Goal: Task Accomplishment & Management: Manage account settings

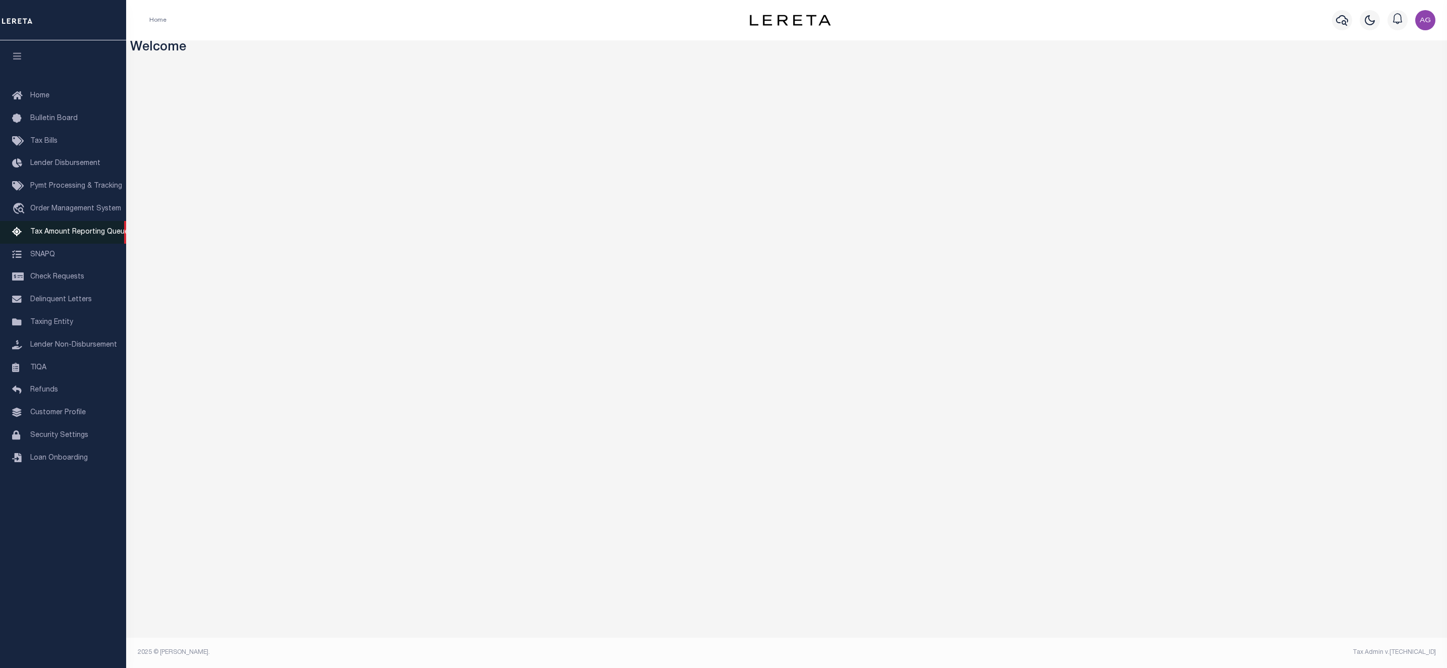
click at [98, 235] on span "Tax Amount Reporting Queue" at bounding box center [79, 232] width 98 height 7
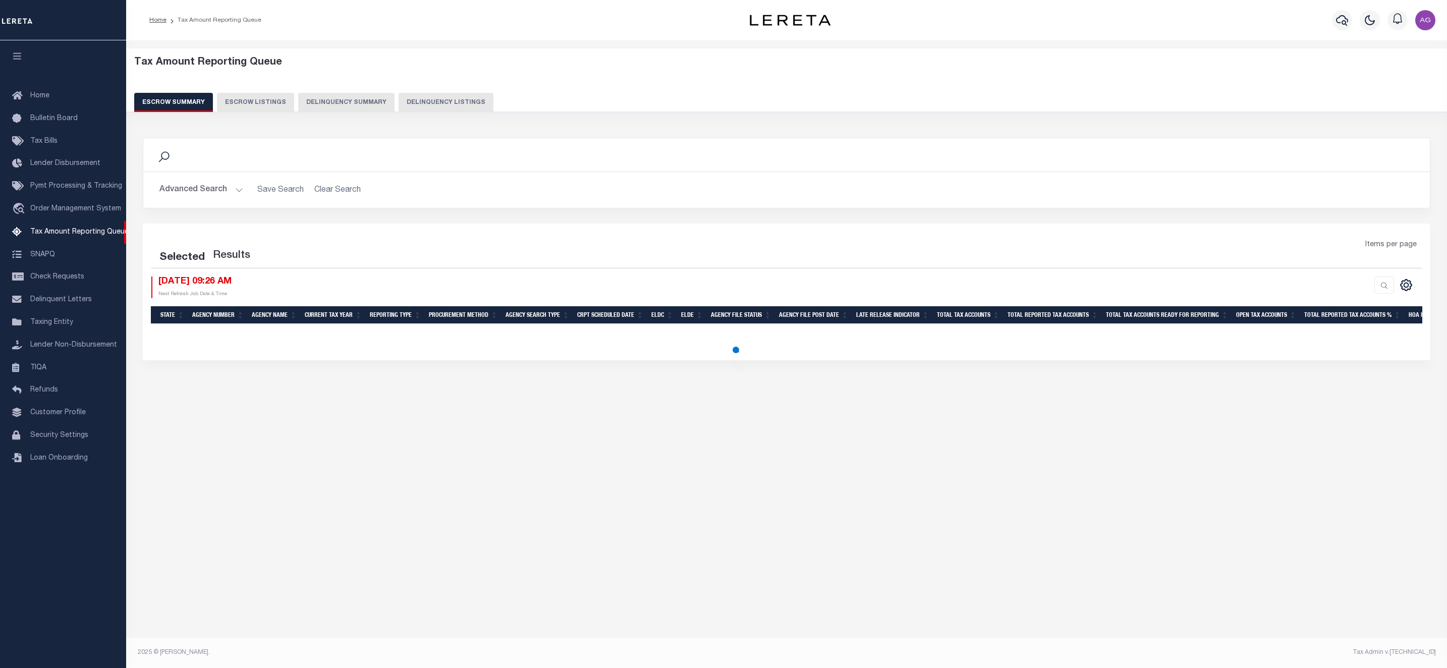
click at [350, 110] on button "Delinquency Summary" at bounding box center [346, 102] width 96 height 19
select select
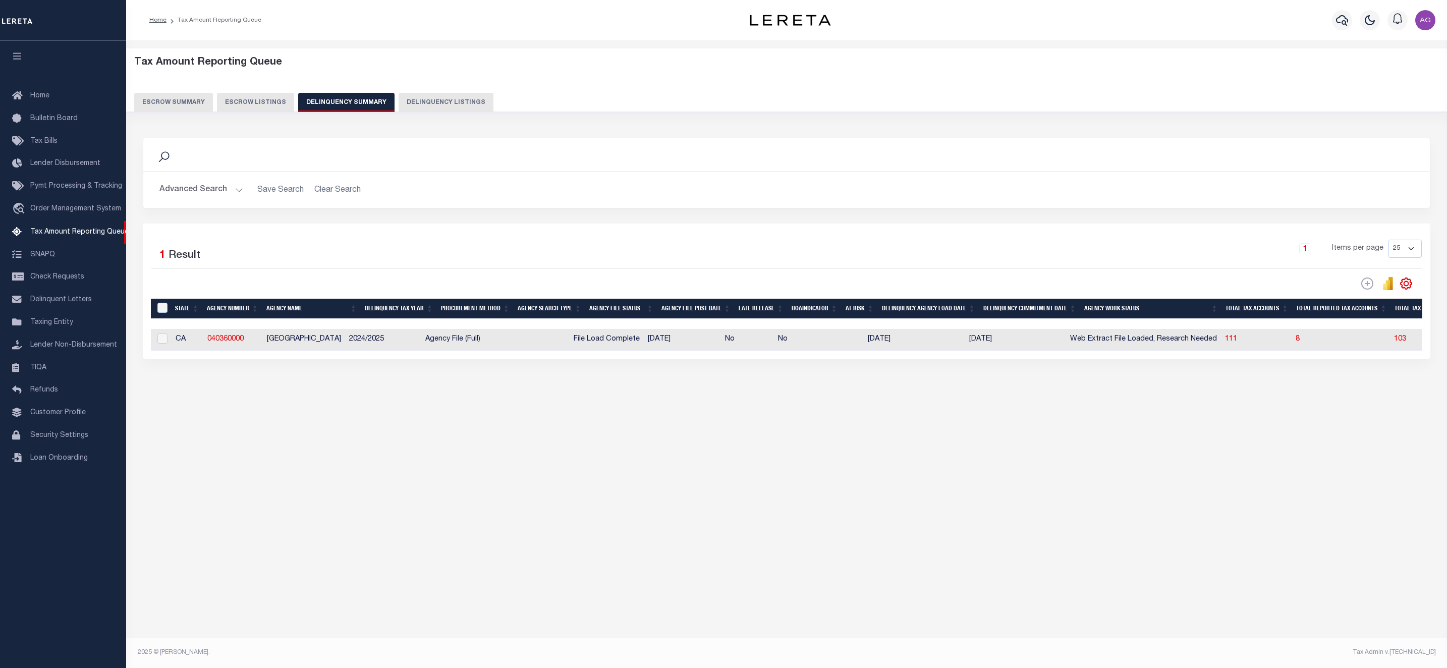
click at [176, 191] on button "Advanced Search" at bounding box center [201, 190] width 84 height 20
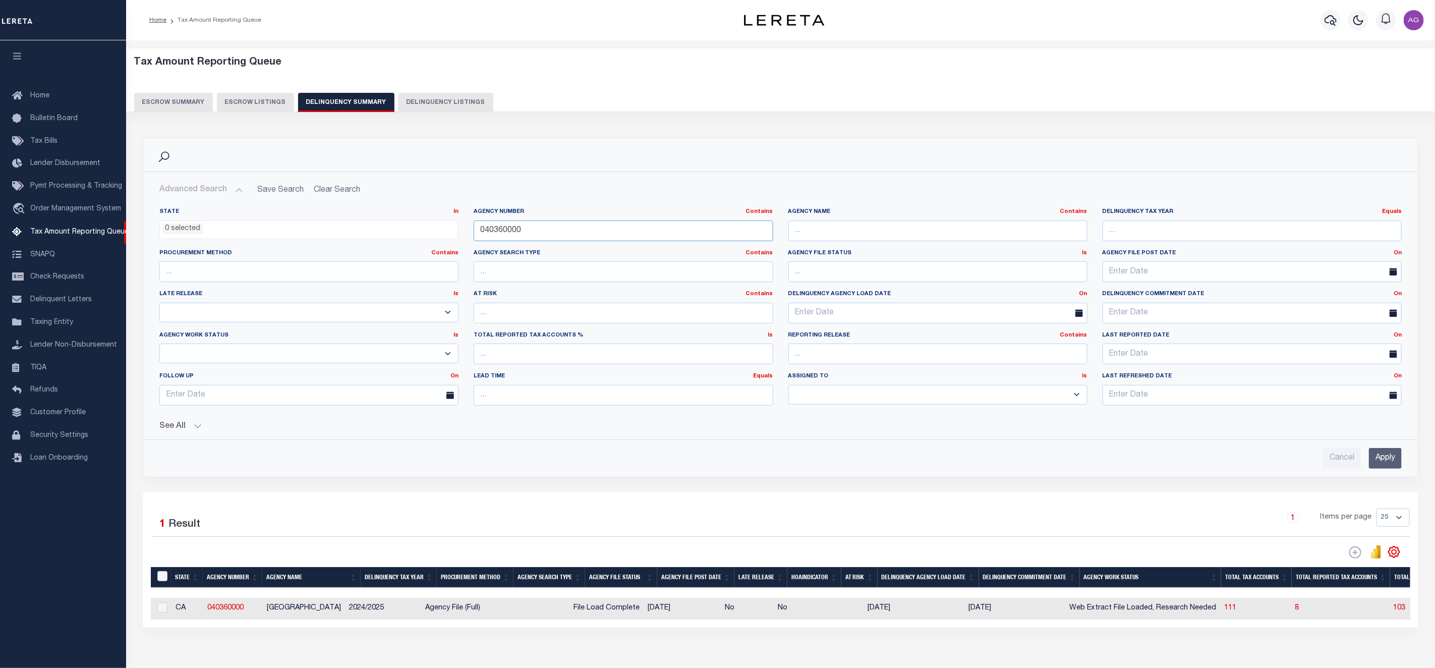
click at [613, 241] on input "040360000" at bounding box center [623, 230] width 299 height 21
click at [837, 232] on input "text" at bounding box center [938, 230] width 299 height 21
type input "PLUMAS"
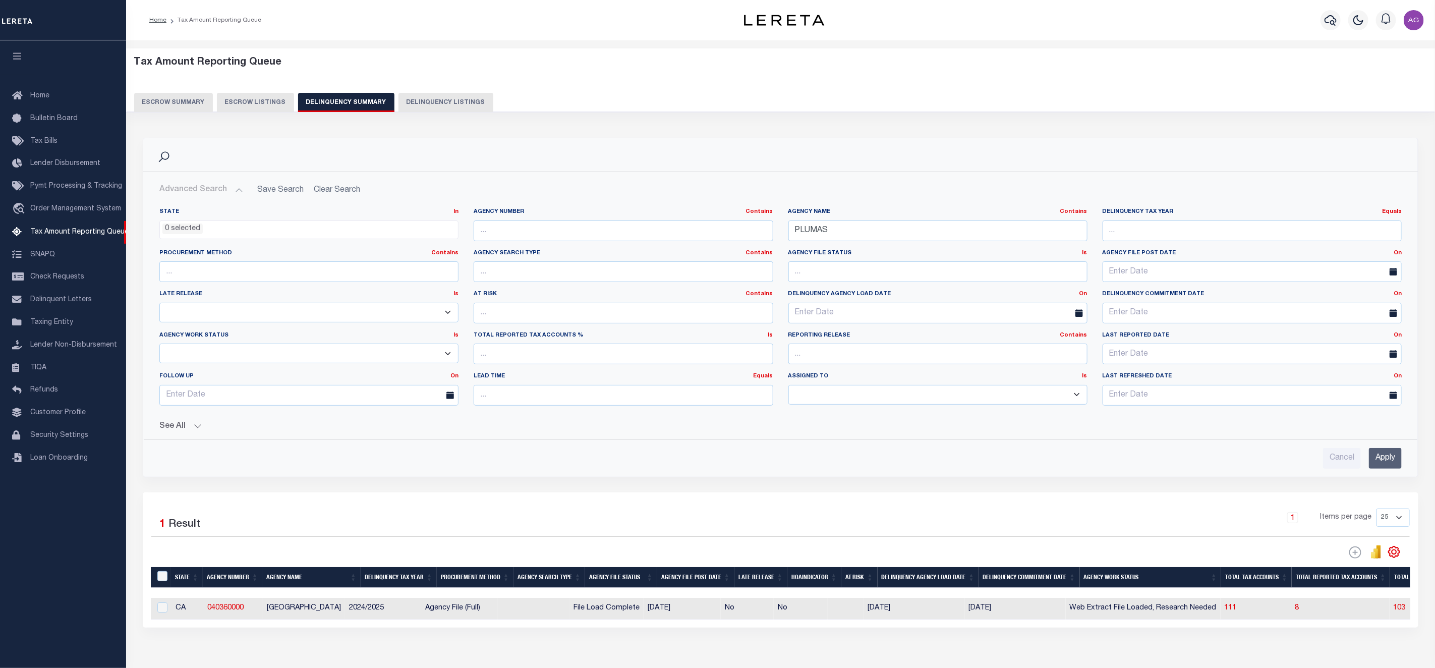
click at [1396, 456] on input "Apply" at bounding box center [1385, 458] width 33 height 21
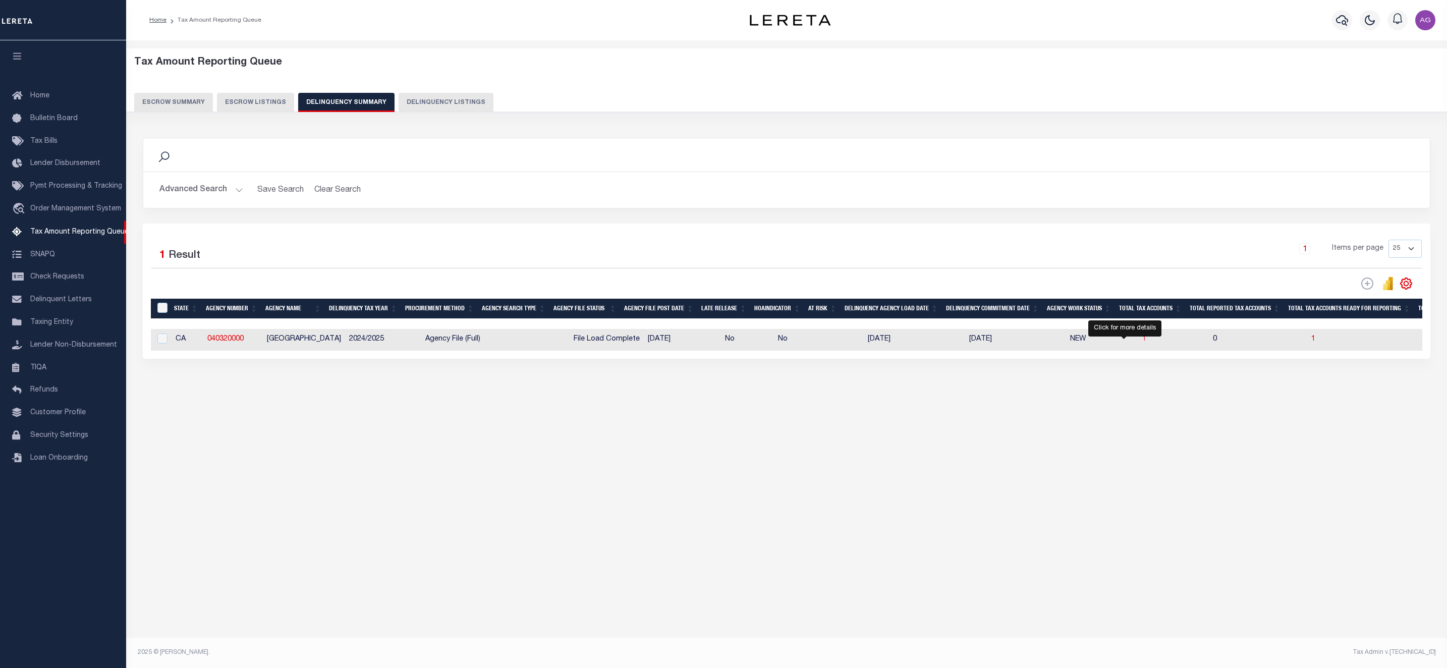
click at [1142, 343] on span "1" at bounding box center [1144, 338] width 4 height 7
select select "100"
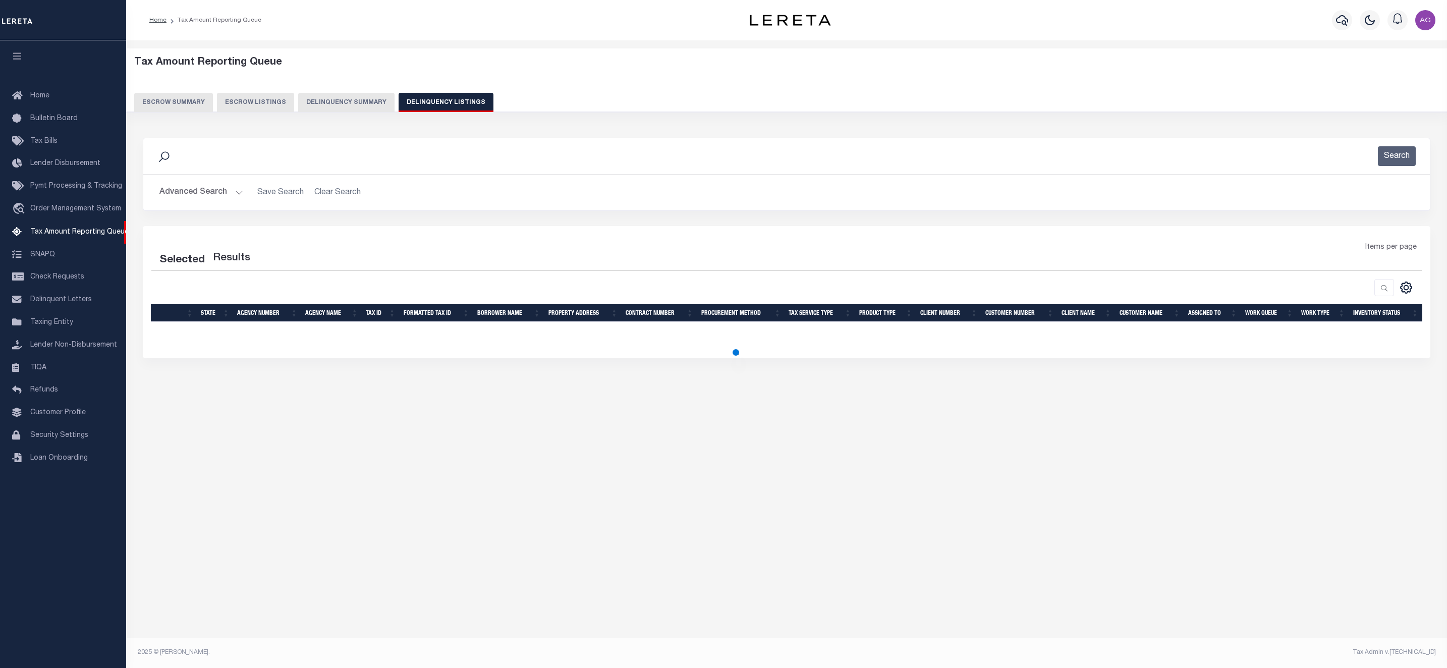
select select "100"
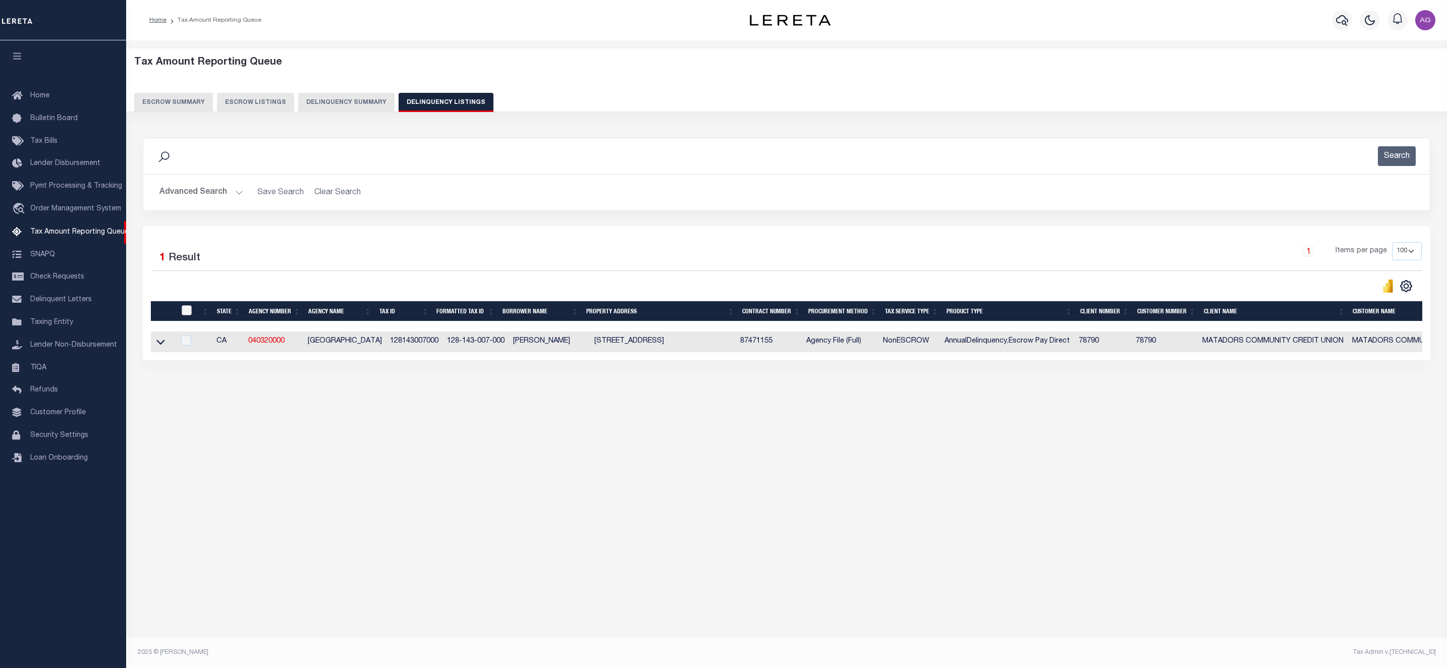
click at [187, 314] on input "checkbox" at bounding box center [187, 310] width 10 height 10
checkbox input "true"
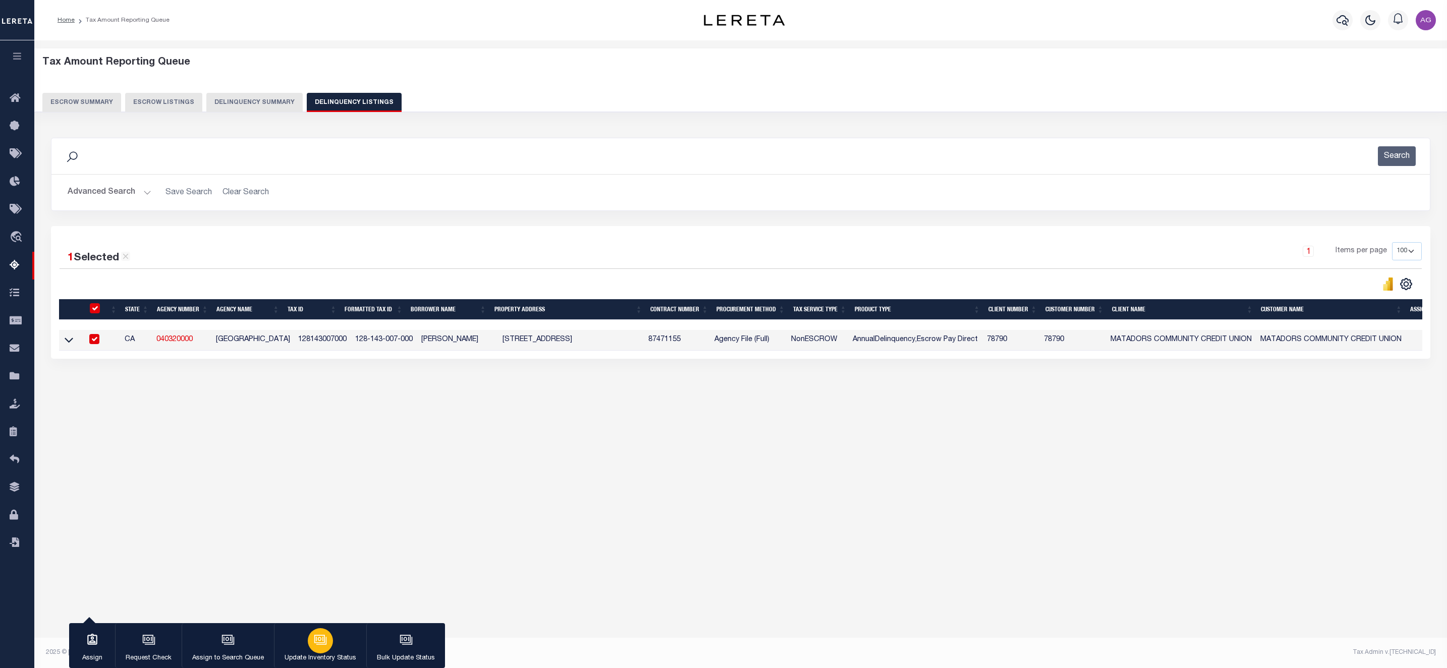
click at [324, 636] on icon "button" at bounding box center [320, 639] width 13 height 13
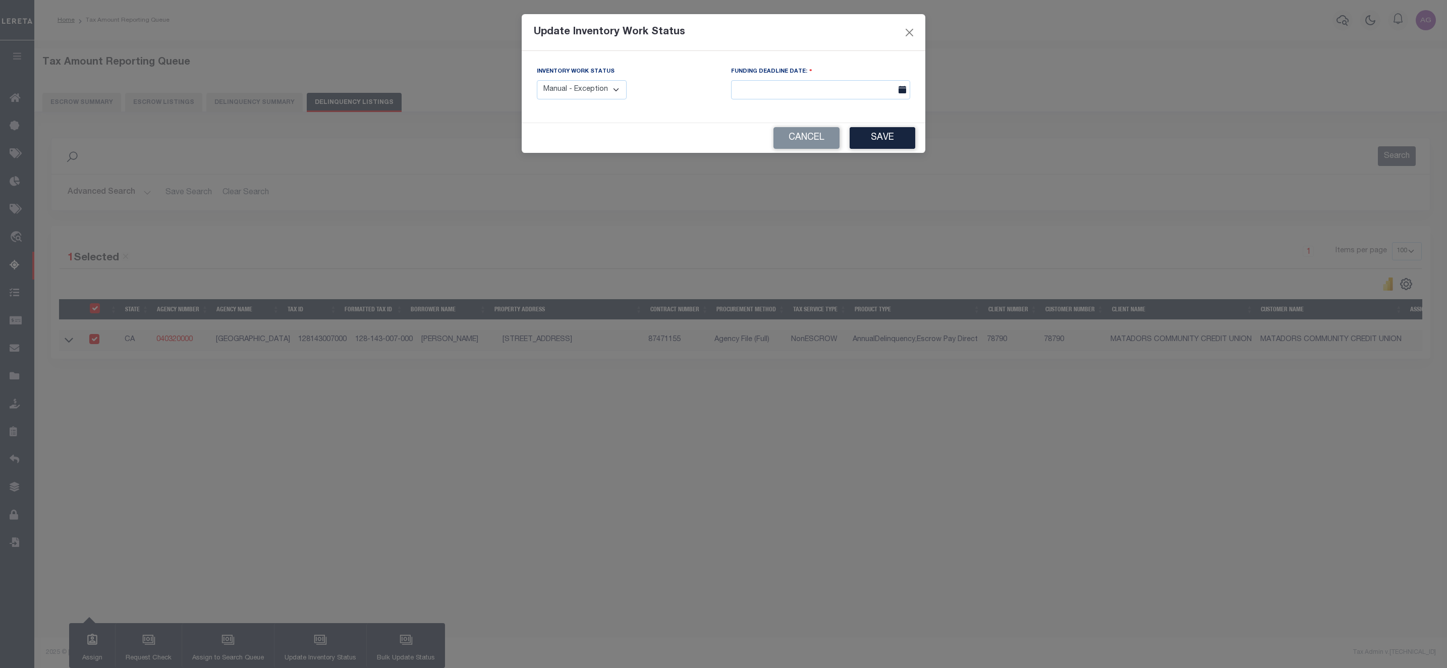
click at [574, 87] on select "Manual - Exception Pended - Awaiting Search Late Add Exception Completed" at bounding box center [582, 90] width 90 height 20
select select "3"
click at [537, 81] on select "Manual - Exception Pended - Awaiting Search Late Add Exception Completed" at bounding box center [582, 90] width 90 height 20
click at [875, 140] on button "Save" at bounding box center [883, 138] width 66 height 22
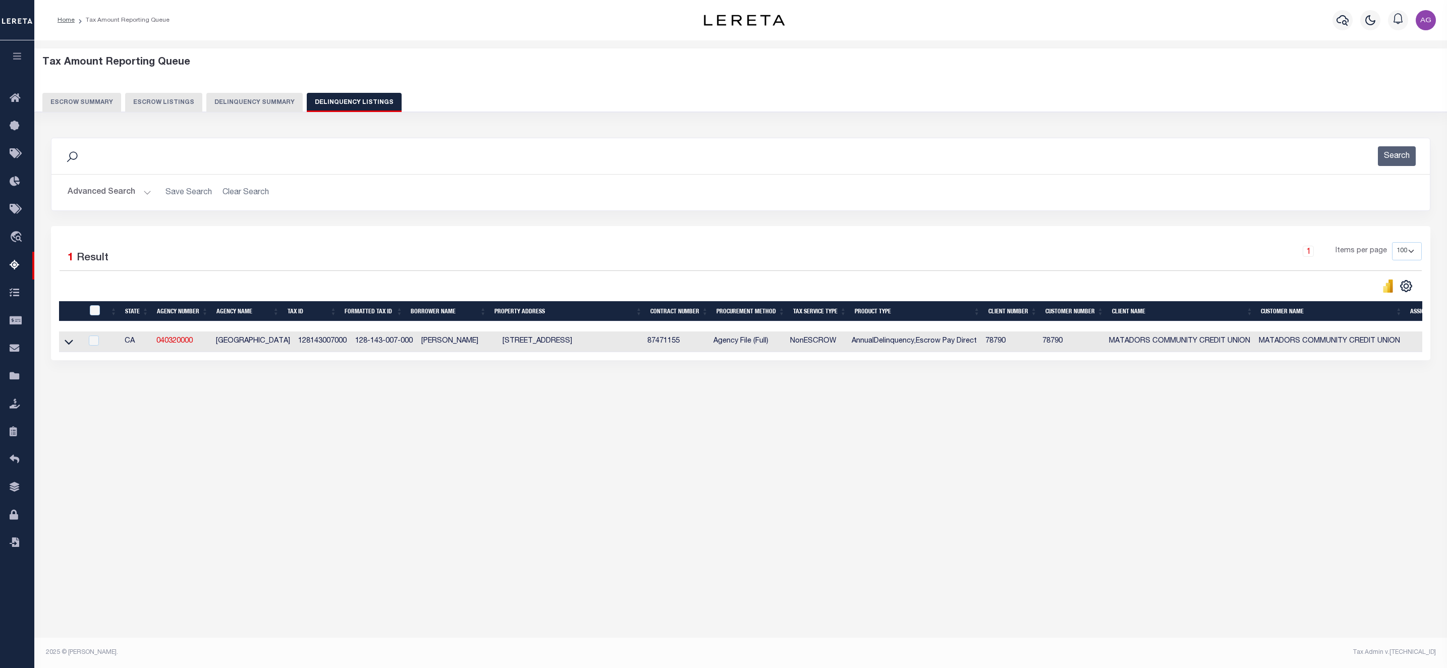
click at [268, 107] on button "Delinquency Summary" at bounding box center [254, 102] width 96 height 19
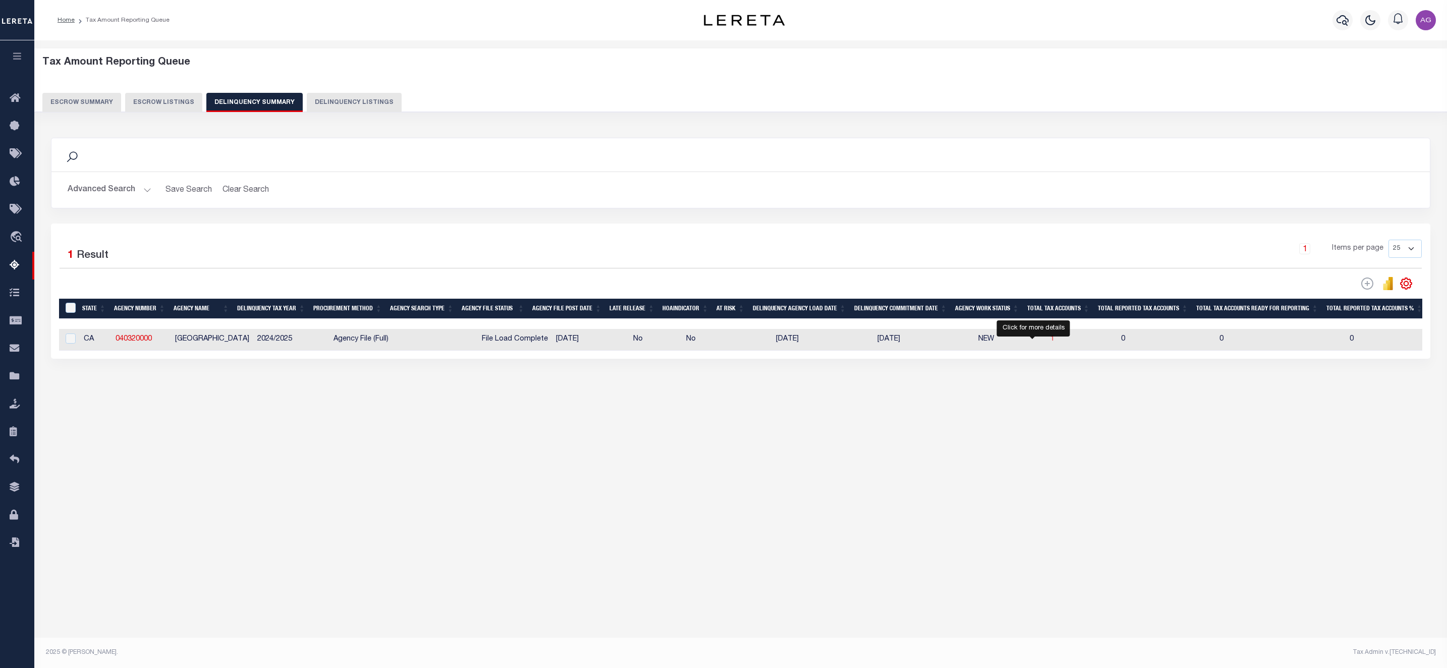
click at [1050, 341] on span "1" at bounding box center [1052, 338] width 4 height 7
select select "100"
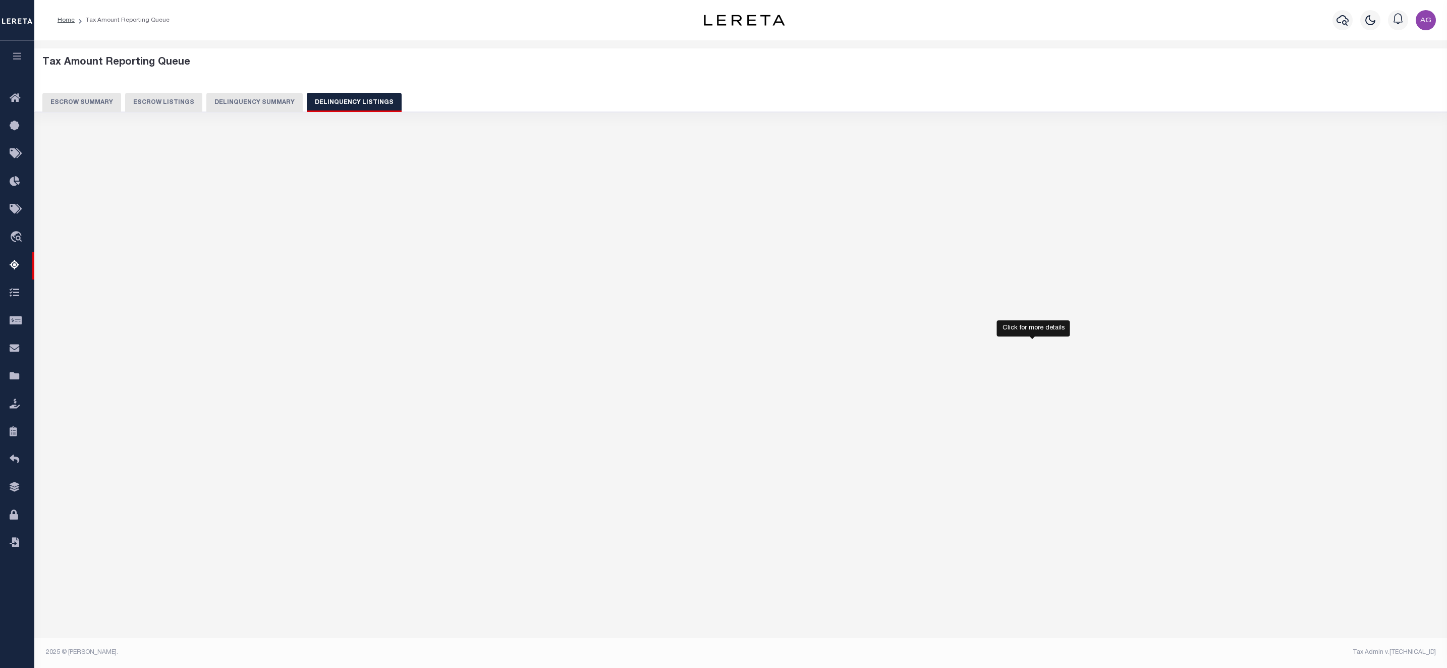
select select "100"
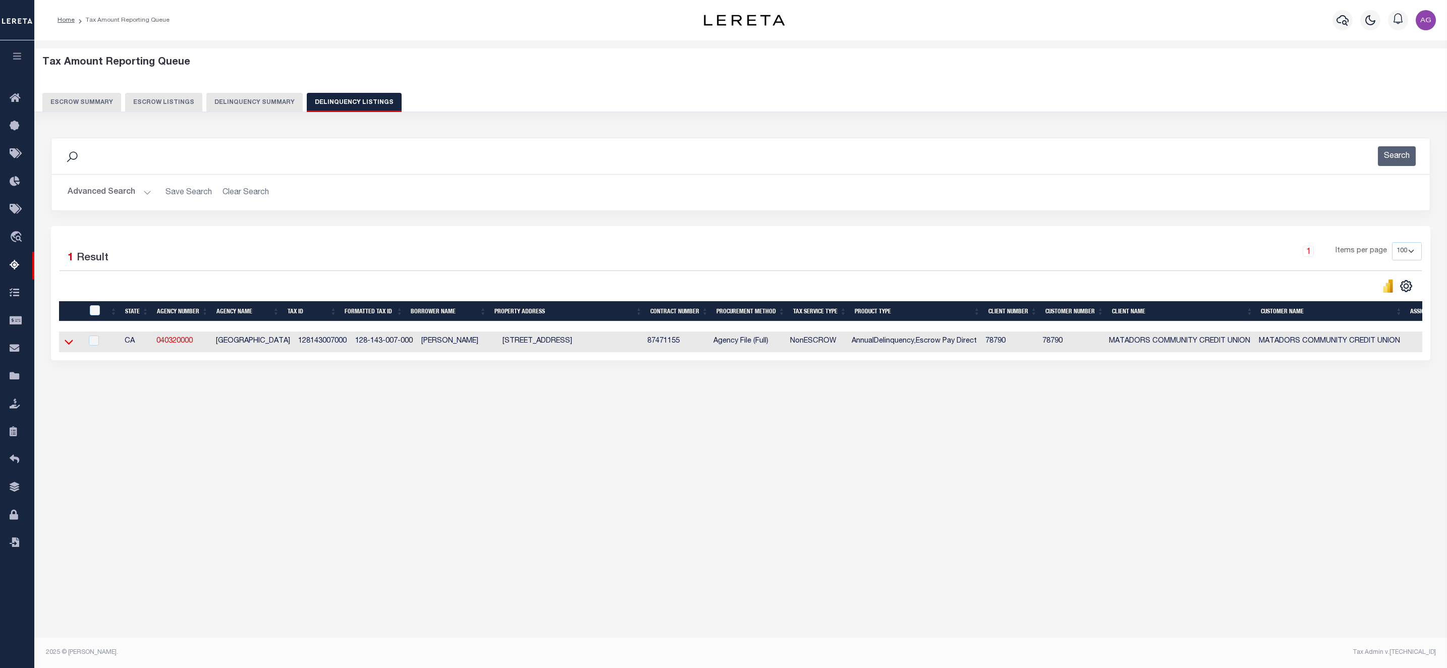
click at [66, 347] on icon at bounding box center [69, 342] width 9 height 11
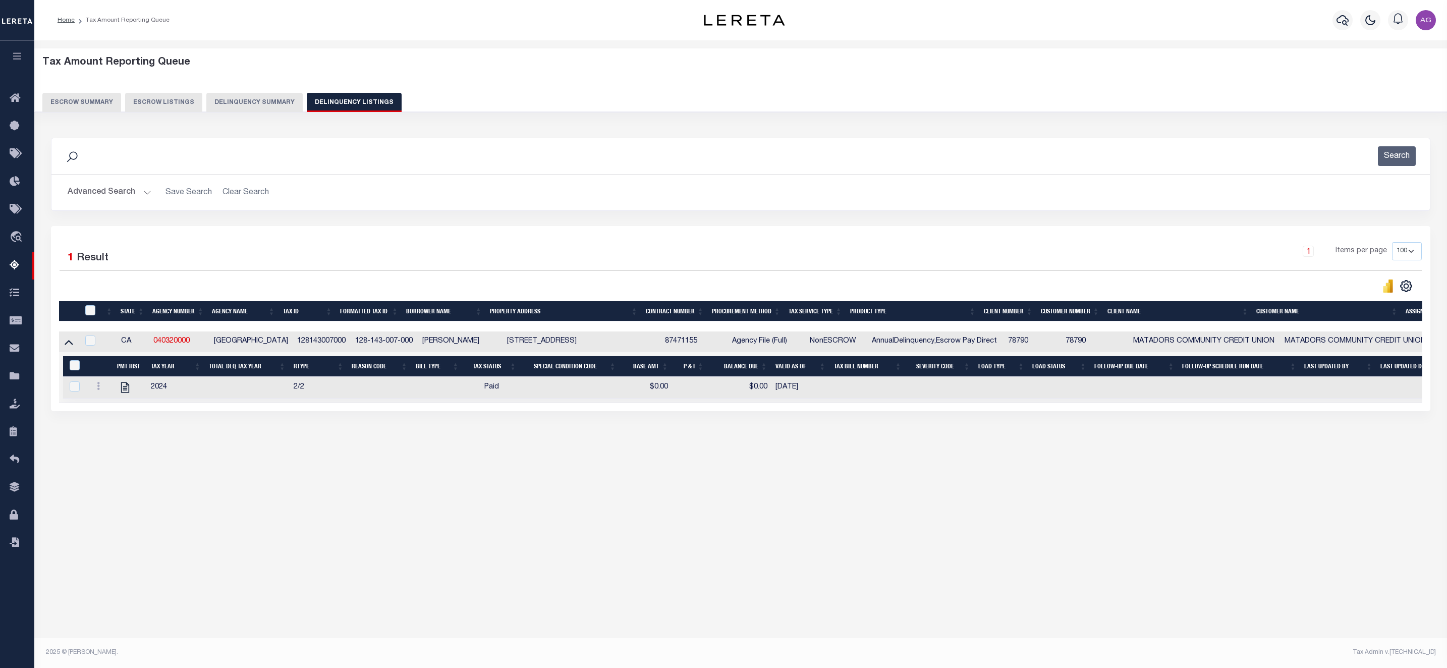
click at [268, 106] on button "Delinquency Summary" at bounding box center [254, 102] width 96 height 19
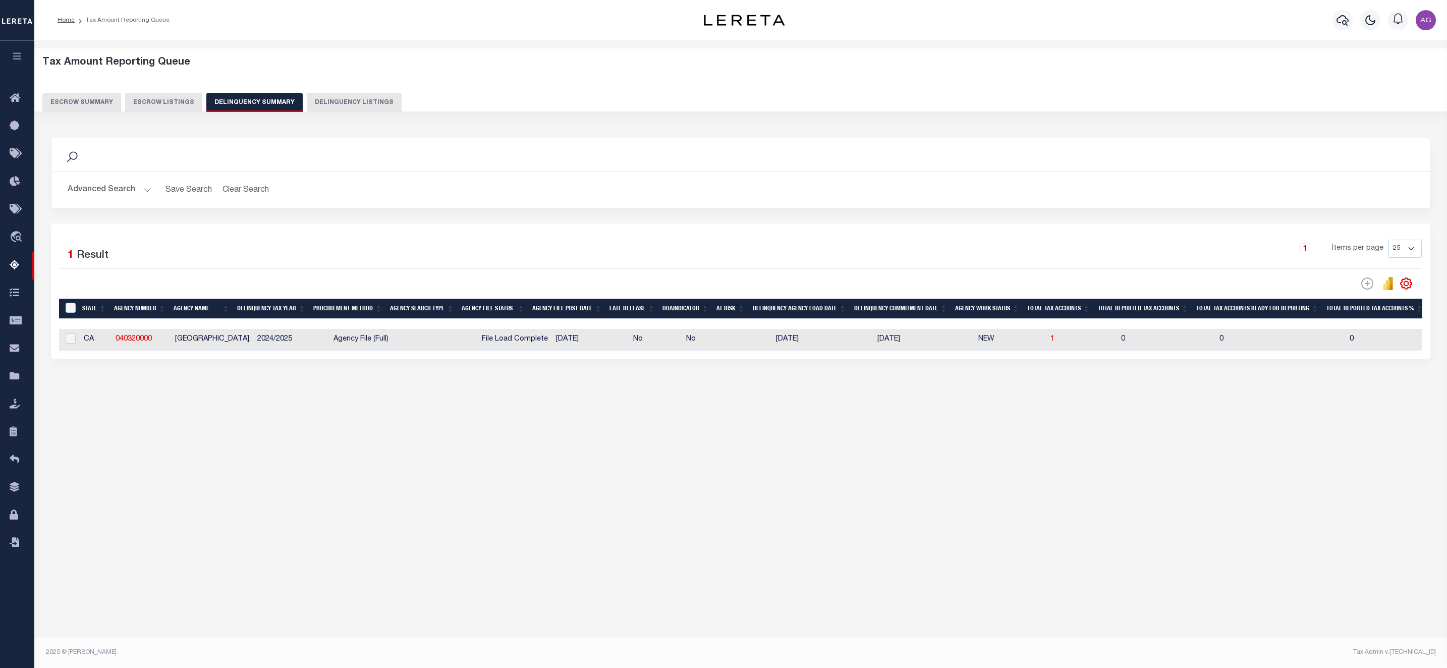
click at [120, 194] on button "Advanced Search" at bounding box center [110, 190] width 84 height 20
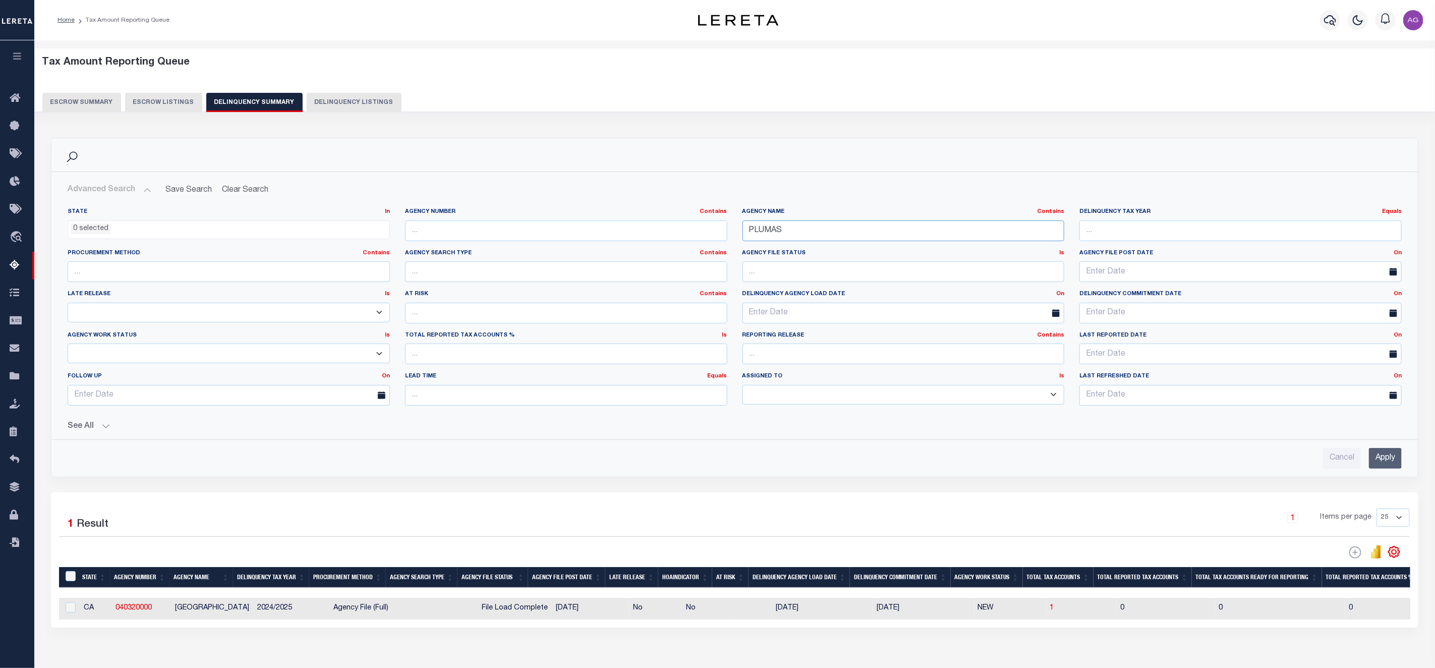
click at [798, 226] on input "PLUMAS" at bounding box center [904, 230] width 322 height 21
paste input "CONTRA [GEOGRAPHIC_DATA]"
click at [798, 226] on input "CONTRA [GEOGRAPHIC_DATA]" at bounding box center [904, 230] width 322 height 21
type input "CONTRA [GEOGRAPHIC_DATA]"
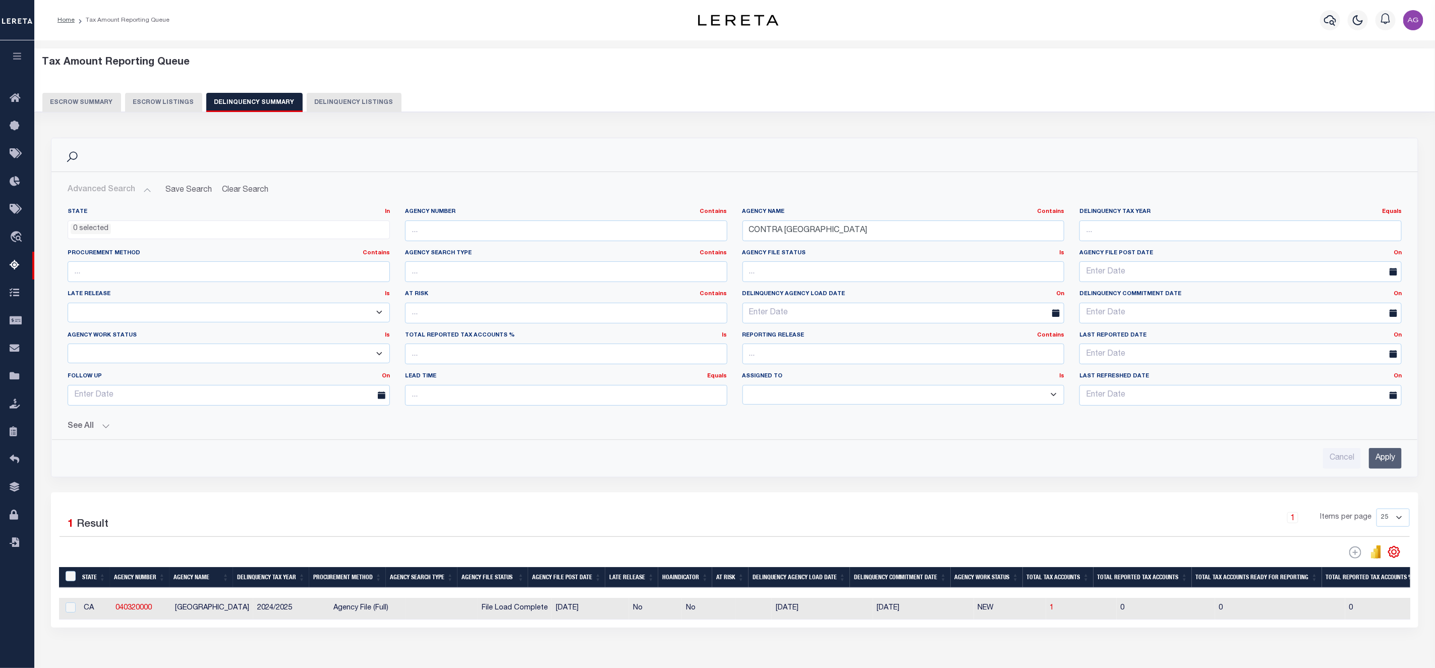
click at [1373, 457] on input "Apply" at bounding box center [1385, 458] width 33 height 21
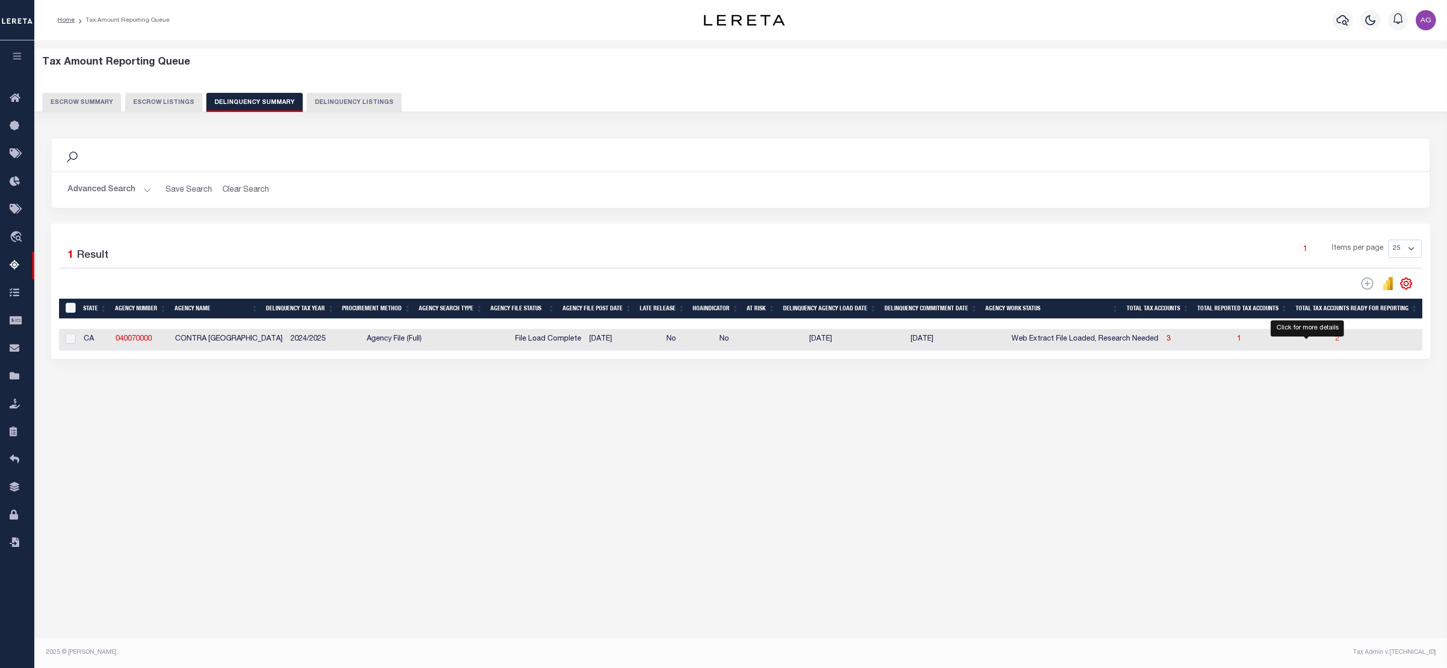
click at [1335, 343] on span "2" at bounding box center [1337, 338] width 4 height 7
select select "100"
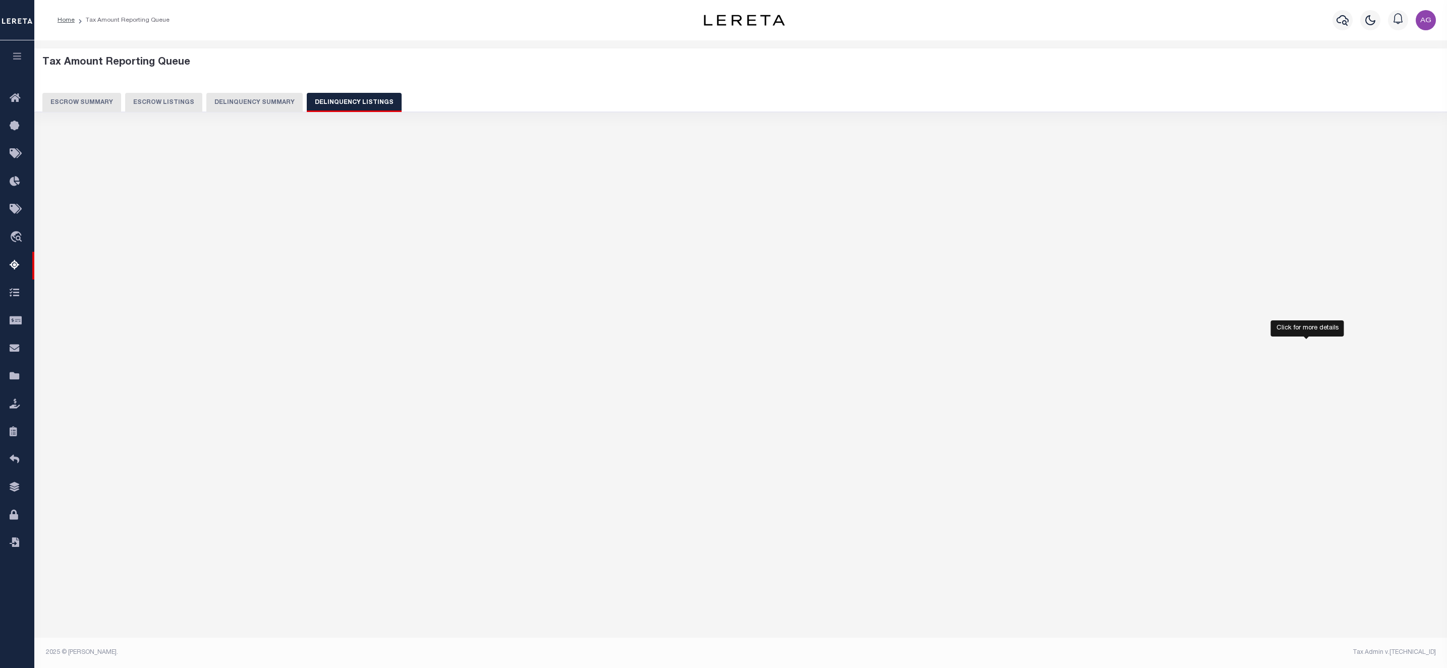
select select "100"
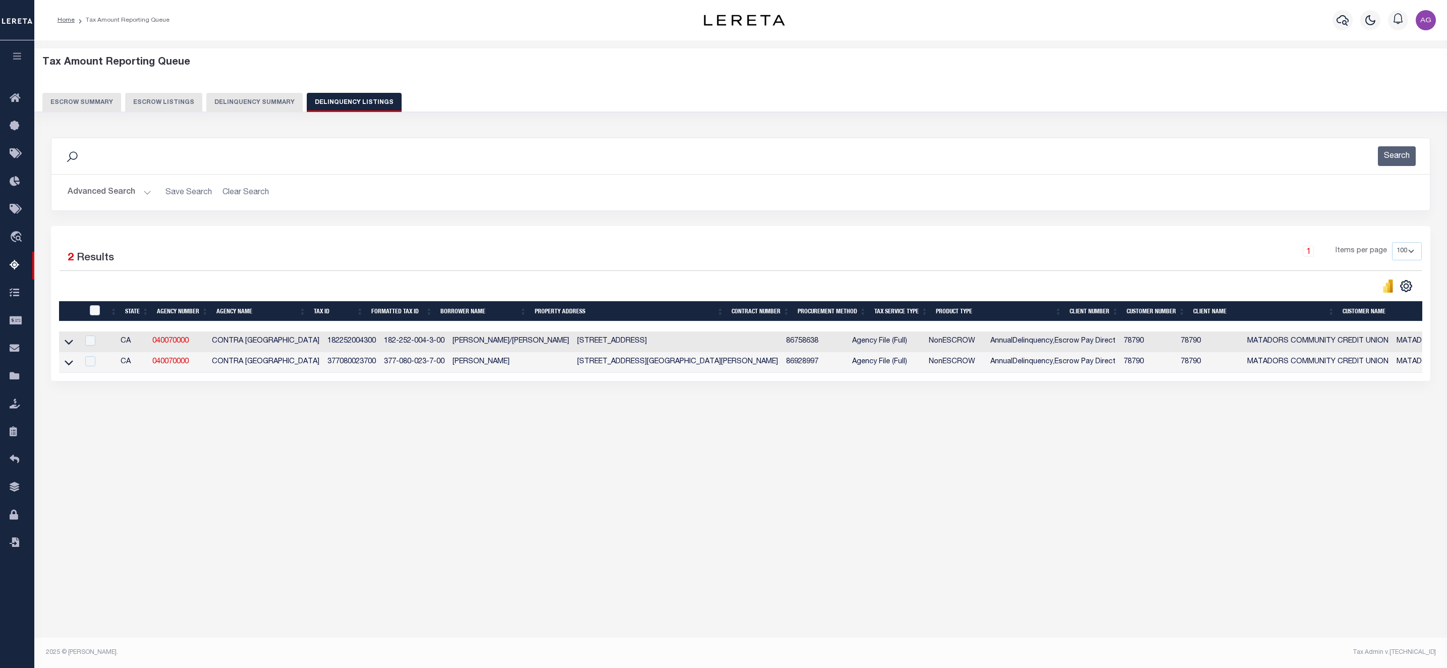
click at [103, 314] on div at bounding box center [95, 310] width 17 height 11
click at [98, 315] on input "checkbox" at bounding box center [95, 310] width 10 height 10
checkbox input "true"
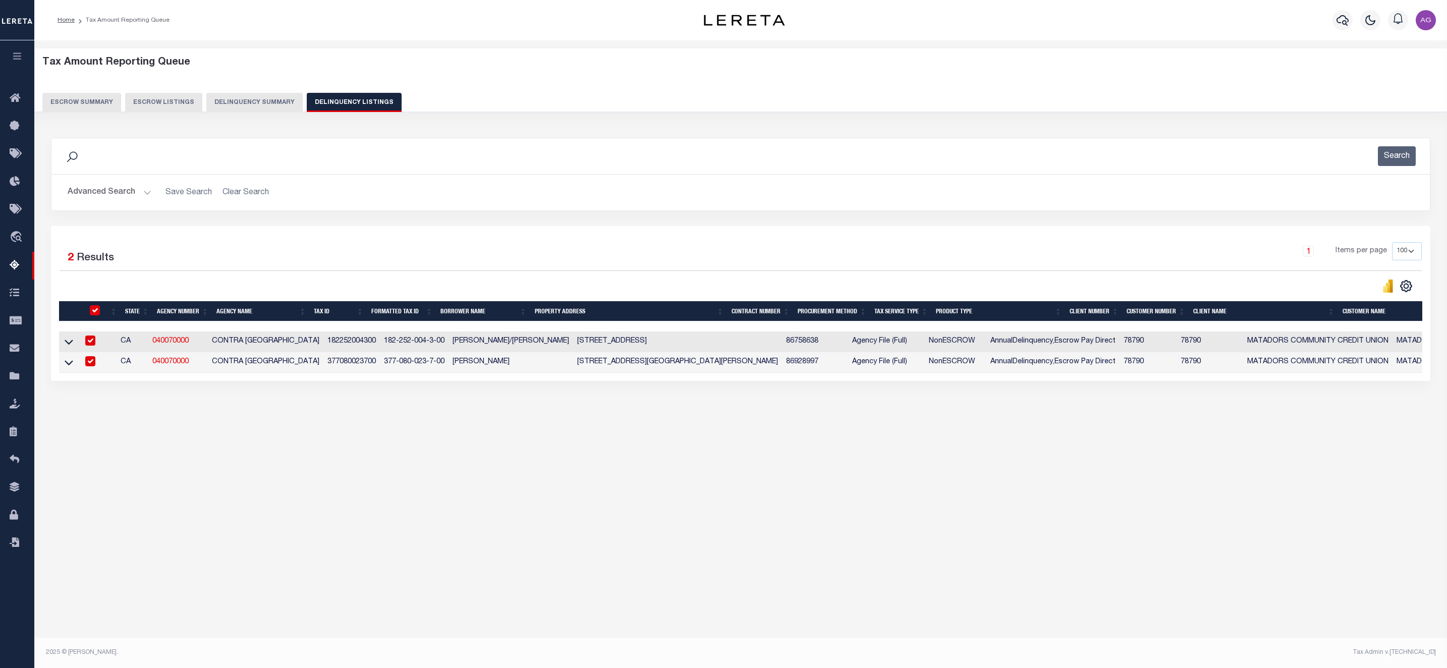
checkbox input "true"
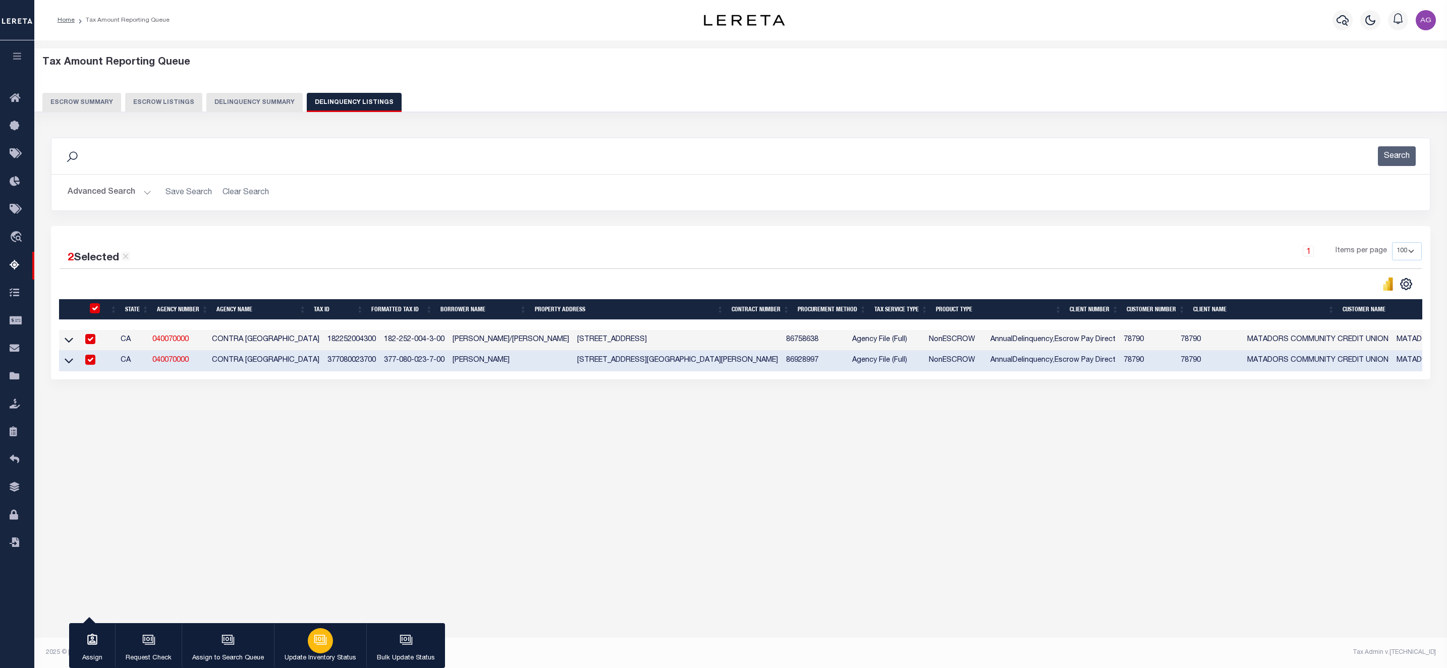
click at [327, 637] on div "button" at bounding box center [320, 640] width 25 height 25
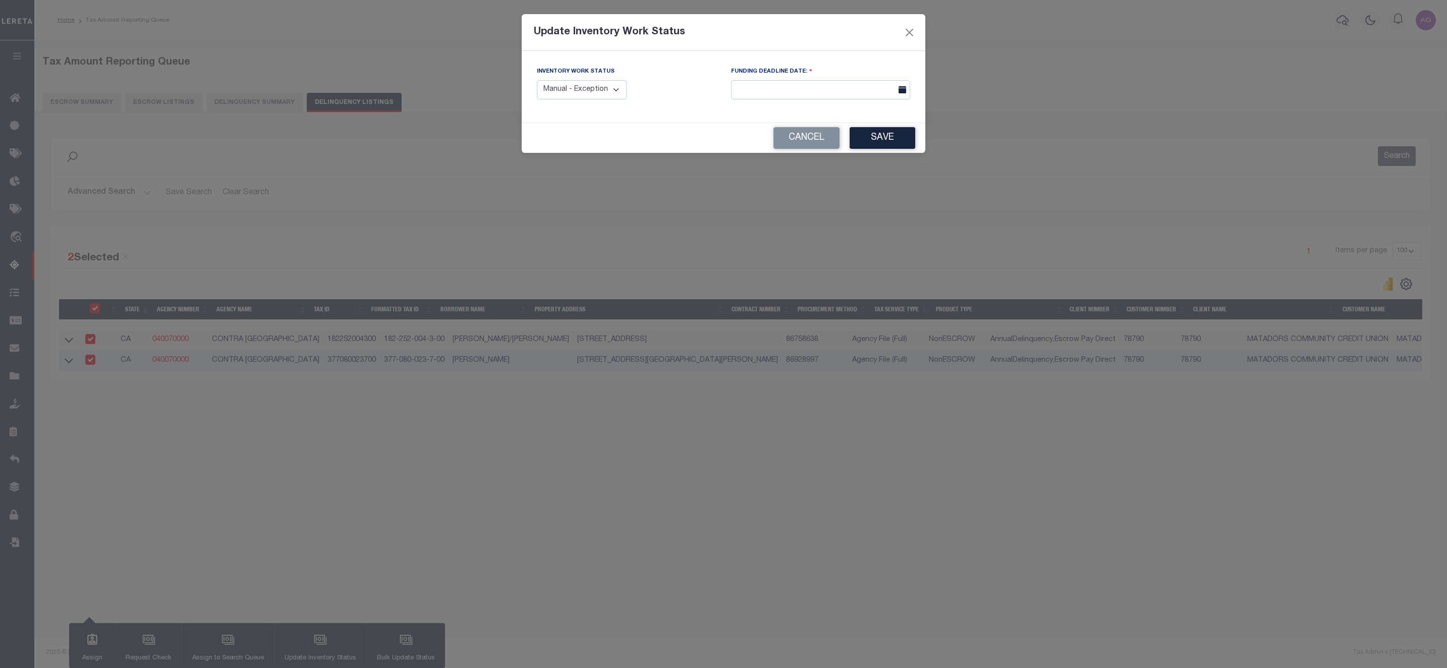
click at [619, 86] on select "Manual - Exception Pended - Awaiting Search Late Add Exception Completed" at bounding box center [582, 90] width 90 height 20
select select "3"
click at [537, 81] on select "Manual - Exception Pended - Awaiting Search Late Add Exception Completed" at bounding box center [582, 90] width 90 height 20
click at [880, 146] on button "Save" at bounding box center [883, 138] width 66 height 22
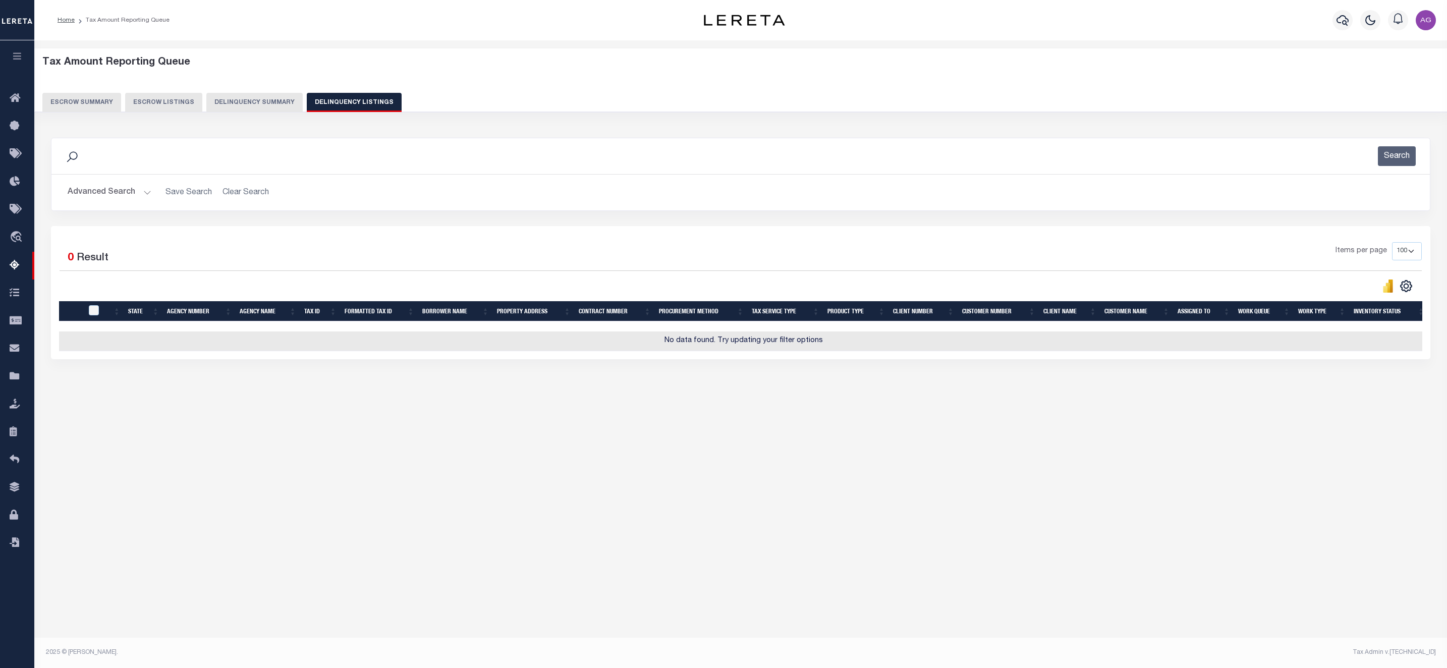
click at [232, 97] on button "Delinquency Summary" at bounding box center [254, 102] width 96 height 19
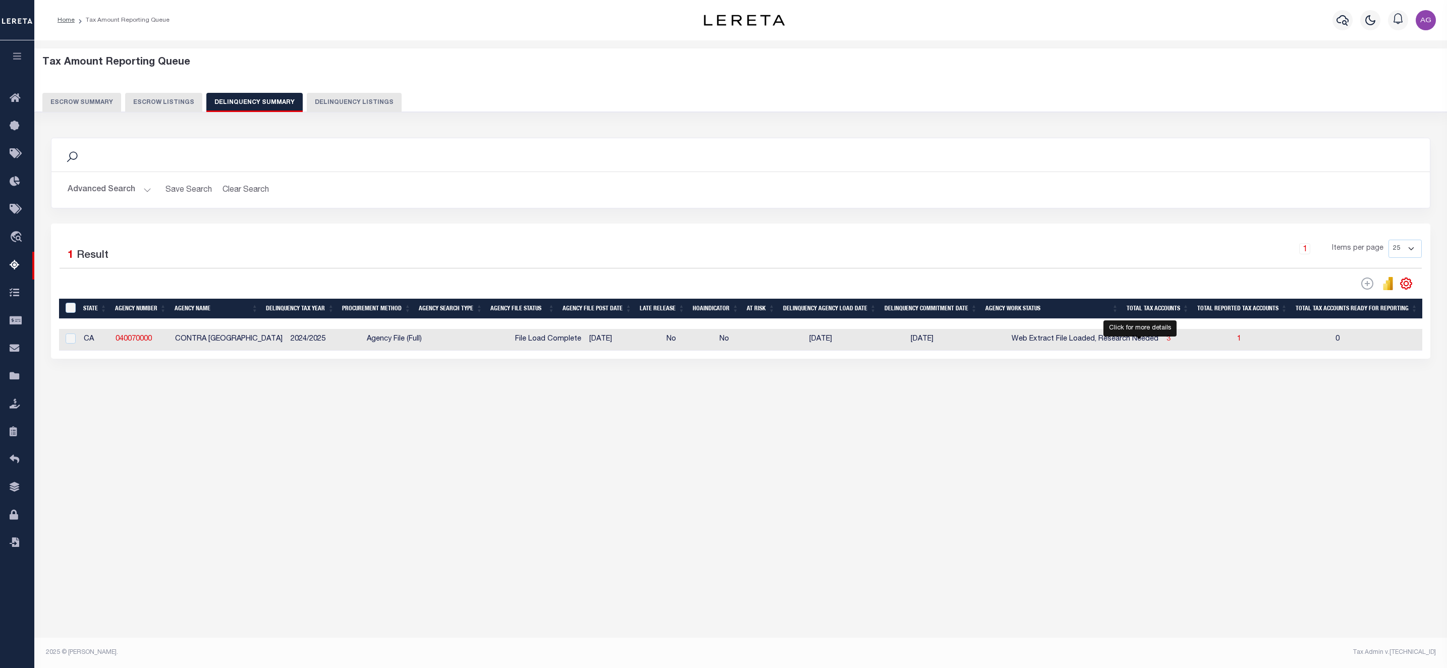
click at [1166, 341] on span "3" at bounding box center [1168, 338] width 4 height 7
select select "100"
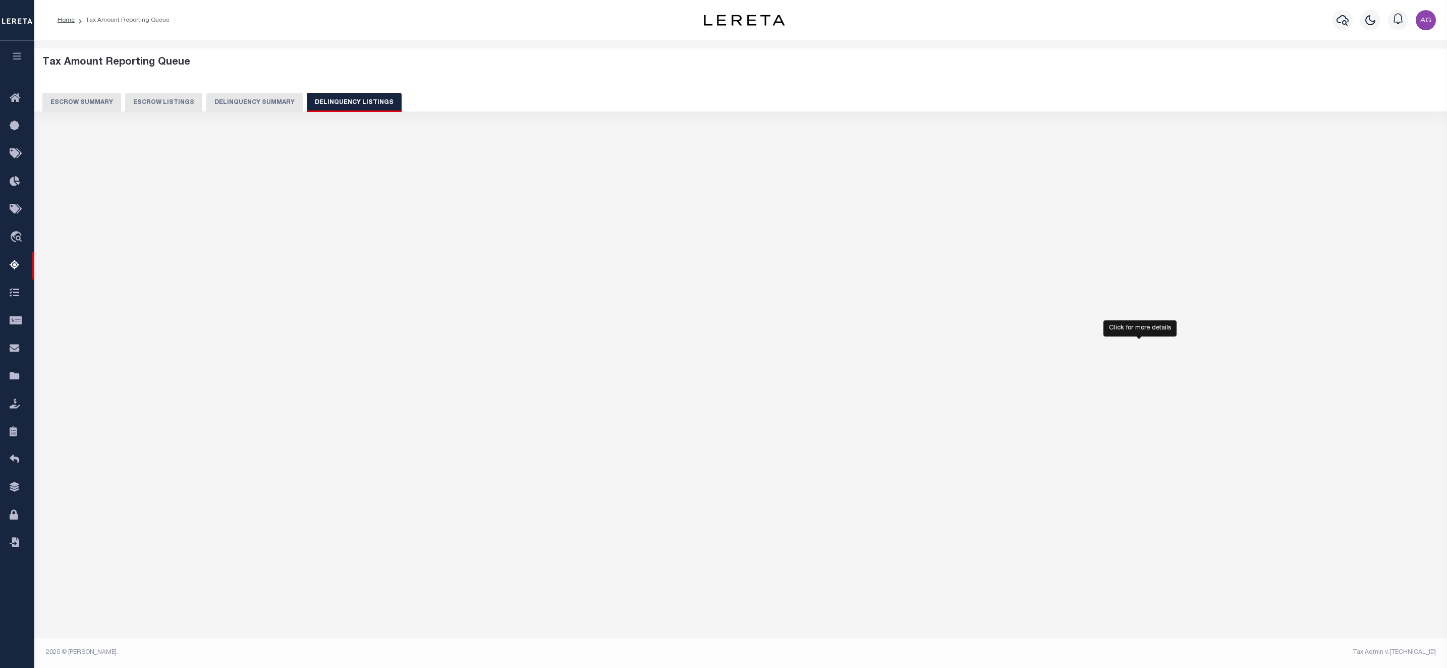
select select "100"
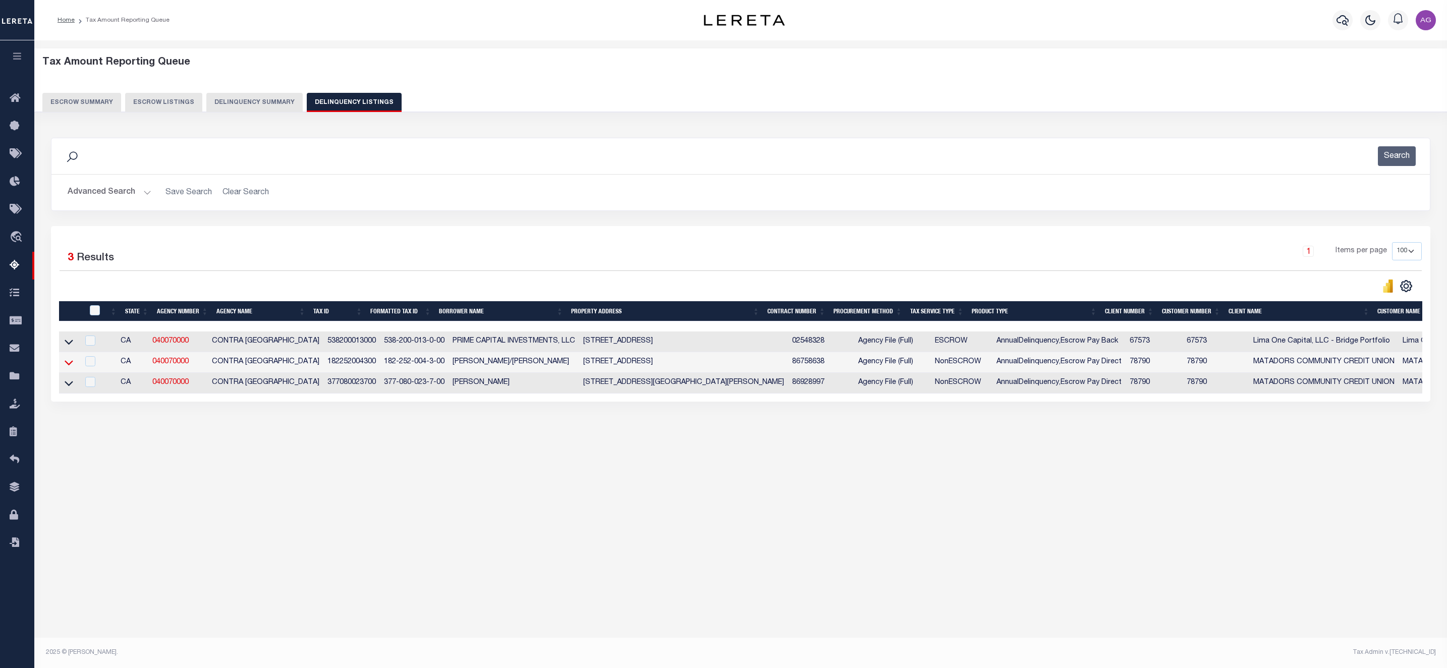
click at [70, 362] on icon at bounding box center [69, 362] width 9 height 11
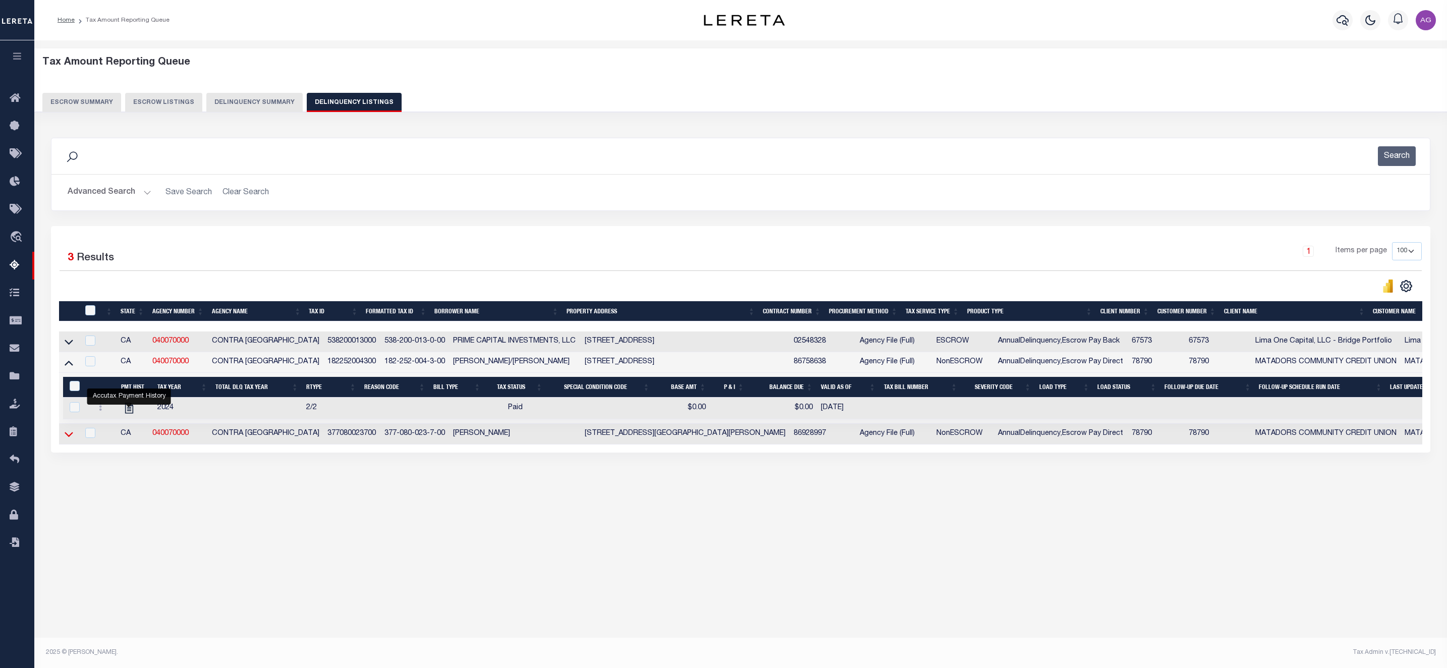
click at [65, 439] on icon at bounding box center [69, 434] width 9 height 11
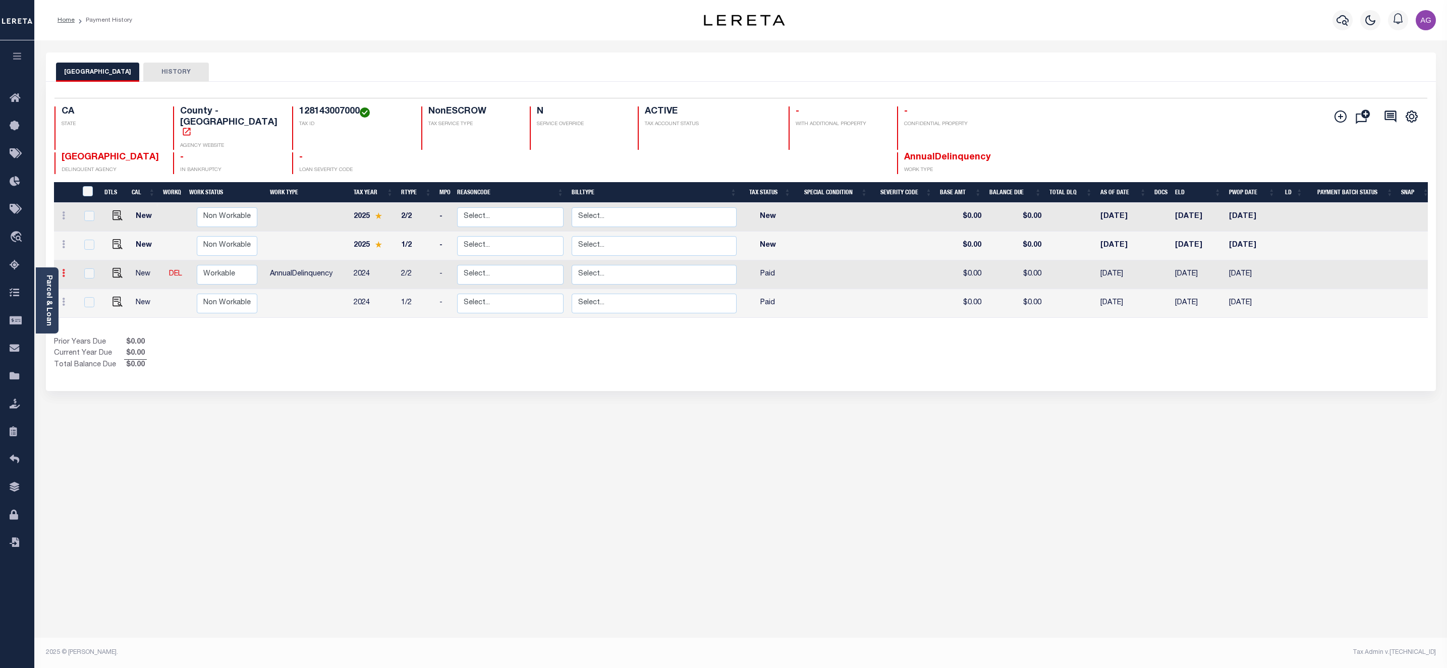
click at [62, 269] on icon at bounding box center [63, 273] width 3 height 8
click at [88, 247] on img at bounding box center [88, 252] width 10 height 11
select select "PYD"
type input "$0.00"
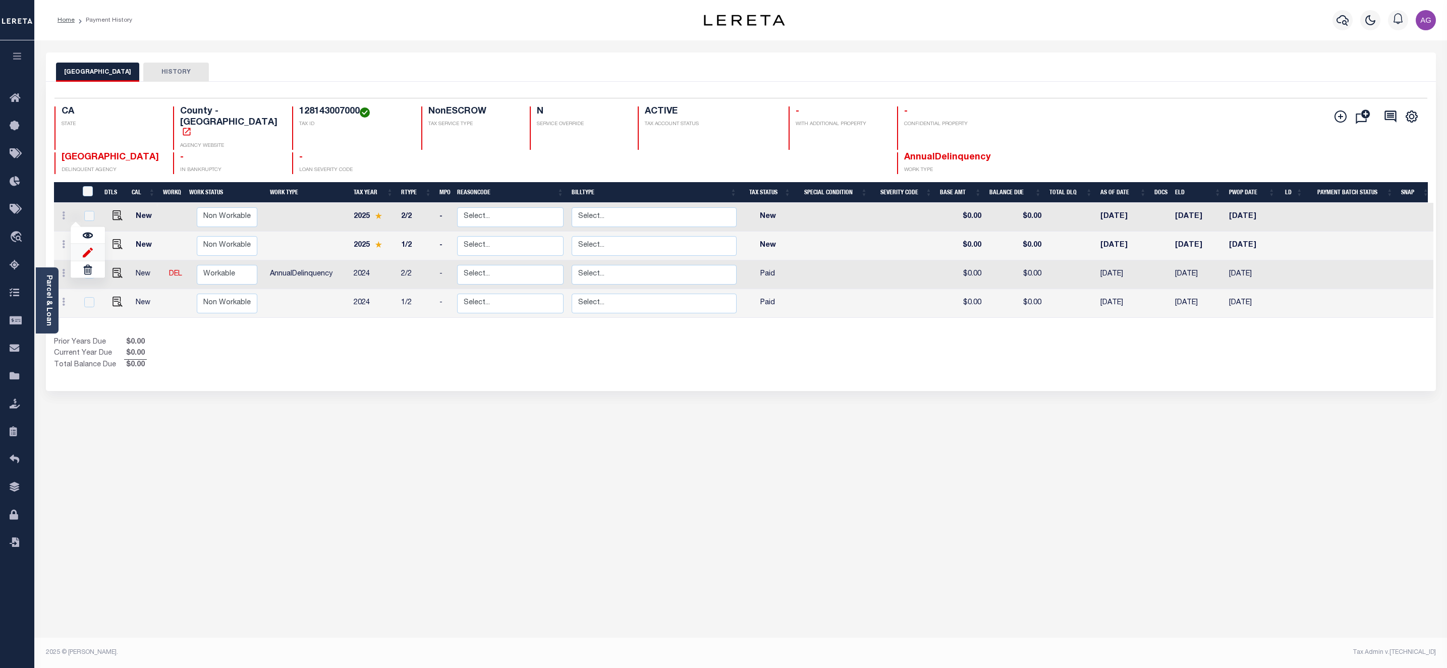
type input "[DATE]"
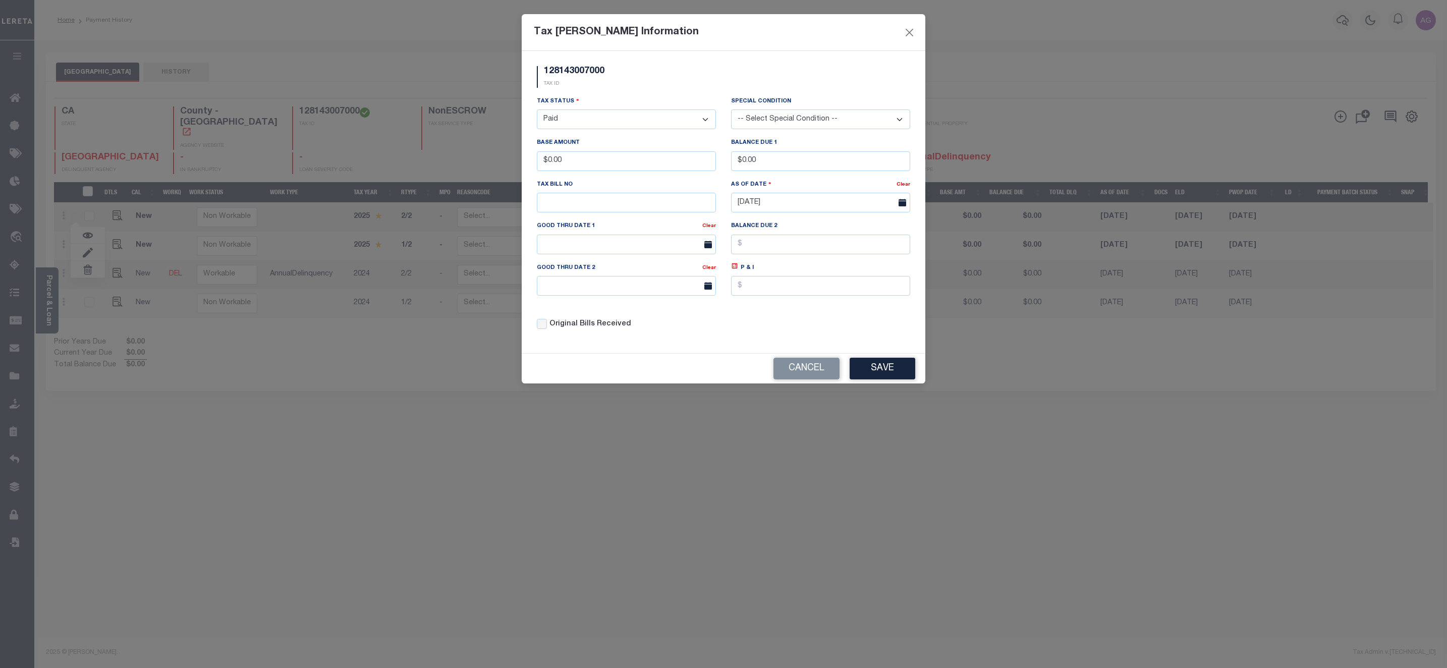
click at [584, 116] on select "- Select Status - Open Due/Unpaid Paid Incomplete No Tax Due Internal Refund Pr…" at bounding box center [626, 119] width 179 height 20
select select "DUE"
click at [537, 110] on select "- Select Status - Open Due/Unpaid Paid Incomplete No Tax Due Internal Refund Pr…" at bounding box center [626, 119] width 179 height 20
drag, startPoint x: 545, startPoint y: 164, endPoint x: 603, endPoint y: 158, distance: 57.8
click at [603, 158] on input "$0.00" at bounding box center [626, 161] width 179 height 20
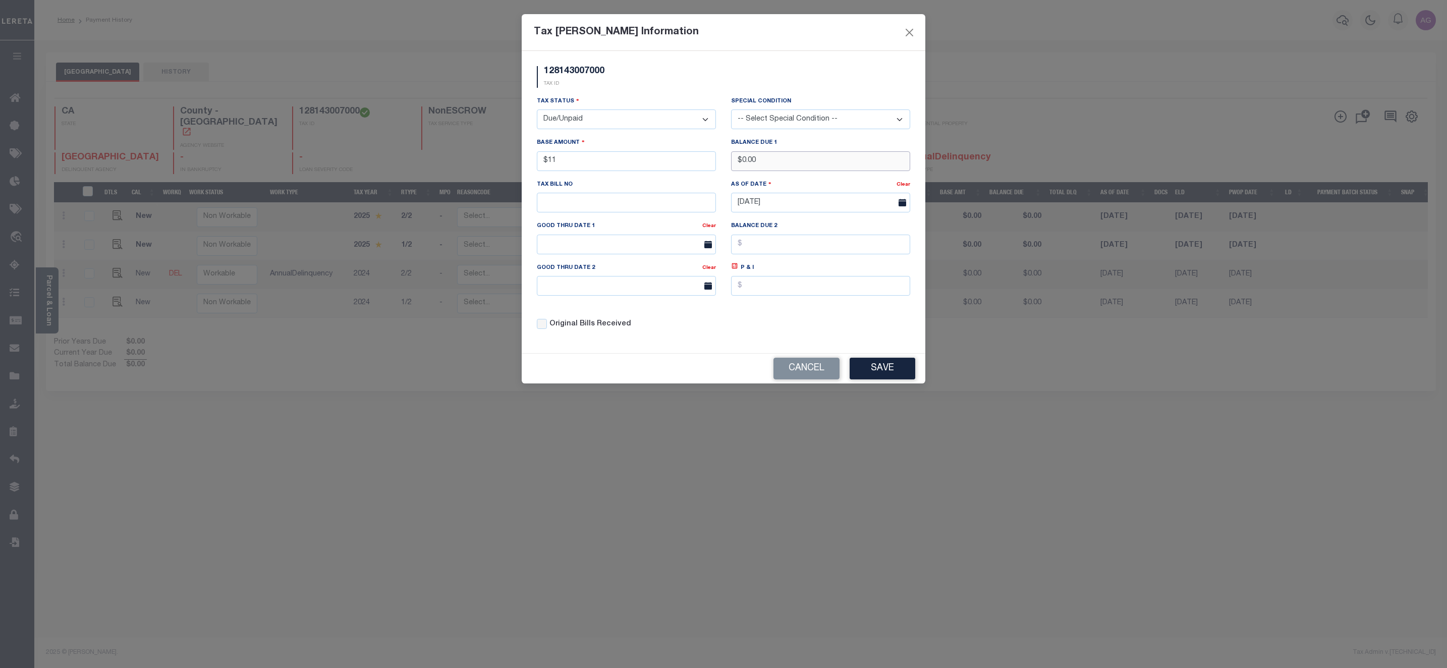
type input "$11.00"
drag, startPoint x: 742, startPoint y: 166, endPoint x: 816, endPoint y: 168, distance: 74.2
click at [816, 168] on input "$0.00" at bounding box center [820, 161] width 179 height 20
type input "$11.00"
click at [876, 371] on button "Save" at bounding box center [883, 369] width 66 height 22
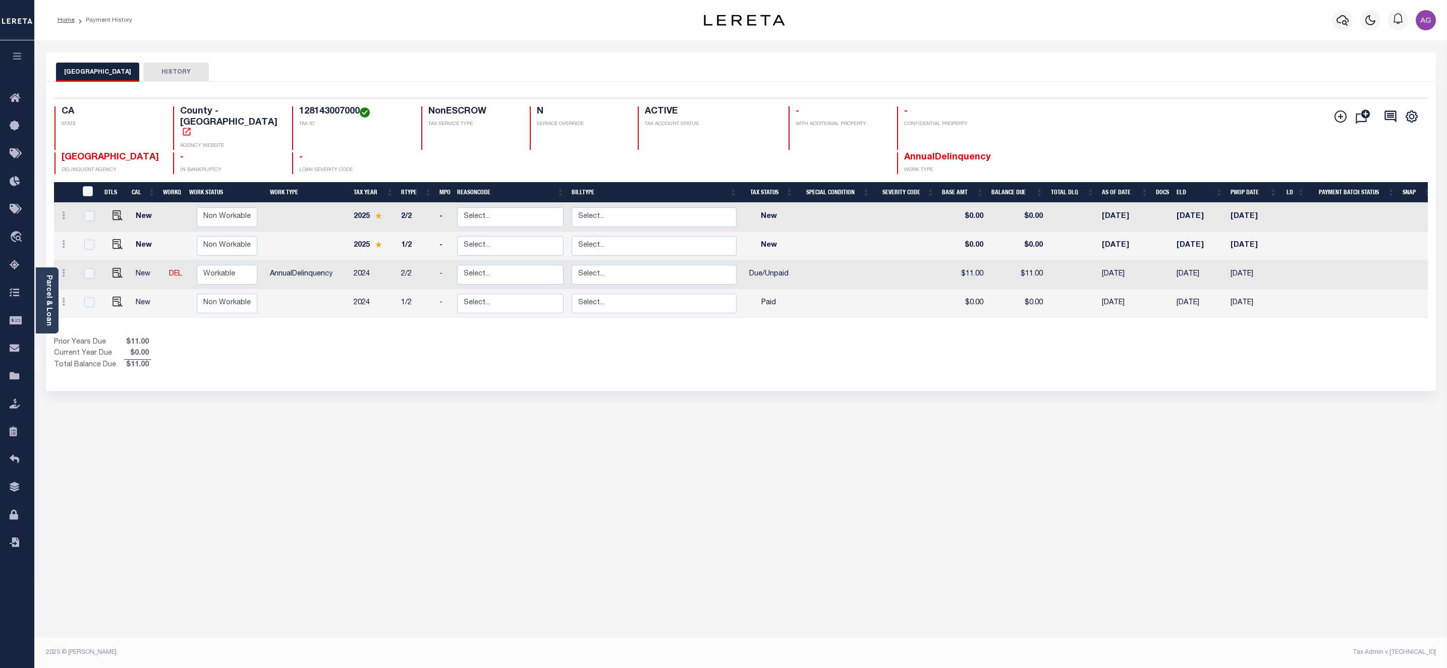
click at [269, 389] on div "PLUMAS COUNTY HISTORY Selected 4 Results" at bounding box center [740, 337] width 1405 height 570
click at [66, 299] on link at bounding box center [63, 303] width 11 height 8
click at [90, 276] on img at bounding box center [88, 281] width 10 height 11
type input "$0.00"
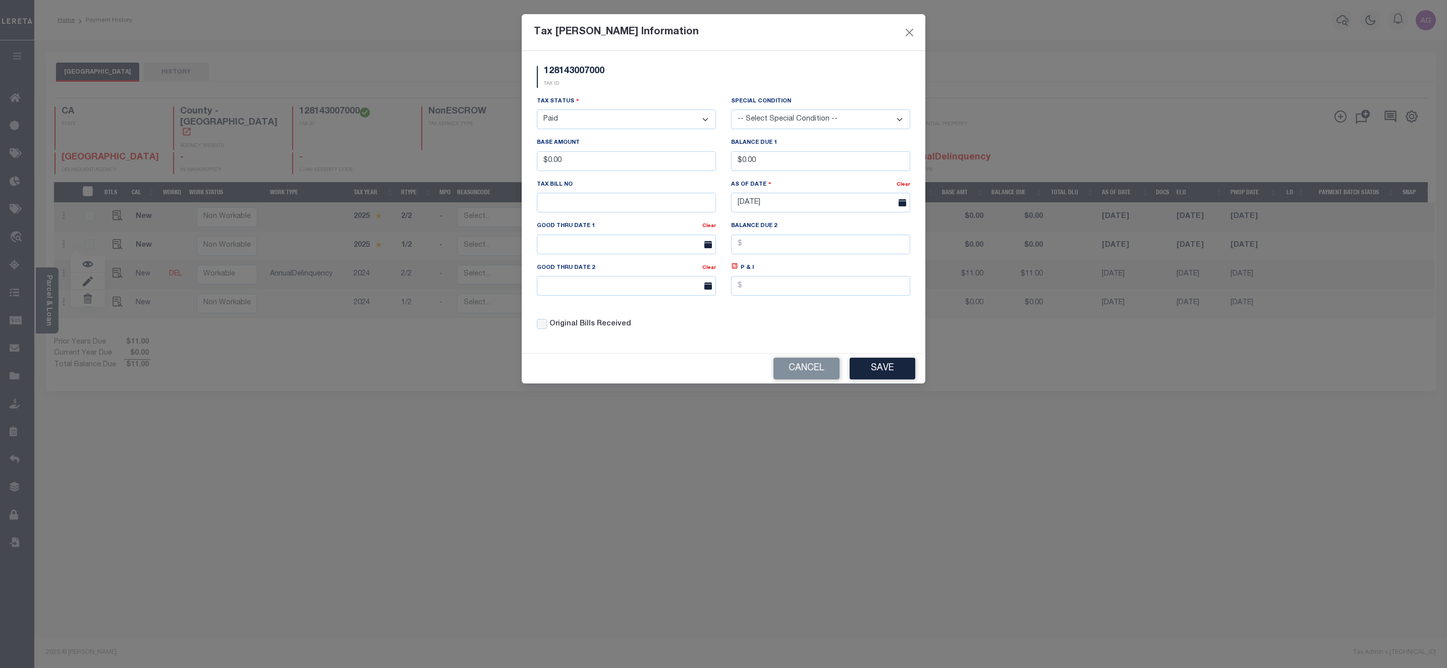
click at [551, 122] on select "- Select Status - Open Due/Unpaid Paid Incomplete No Tax Due Internal Refund Pr…" at bounding box center [626, 119] width 179 height 20
select select "DUE"
click at [537, 110] on select "- Select Status - Open Due/Unpaid Paid Incomplete No Tax Due Internal Refund Pr…" at bounding box center [626, 119] width 179 height 20
drag, startPoint x: 546, startPoint y: 159, endPoint x: 613, endPoint y: 163, distance: 67.3
click at [604, 162] on input "$0.00" at bounding box center [626, 161] width 179 height 20
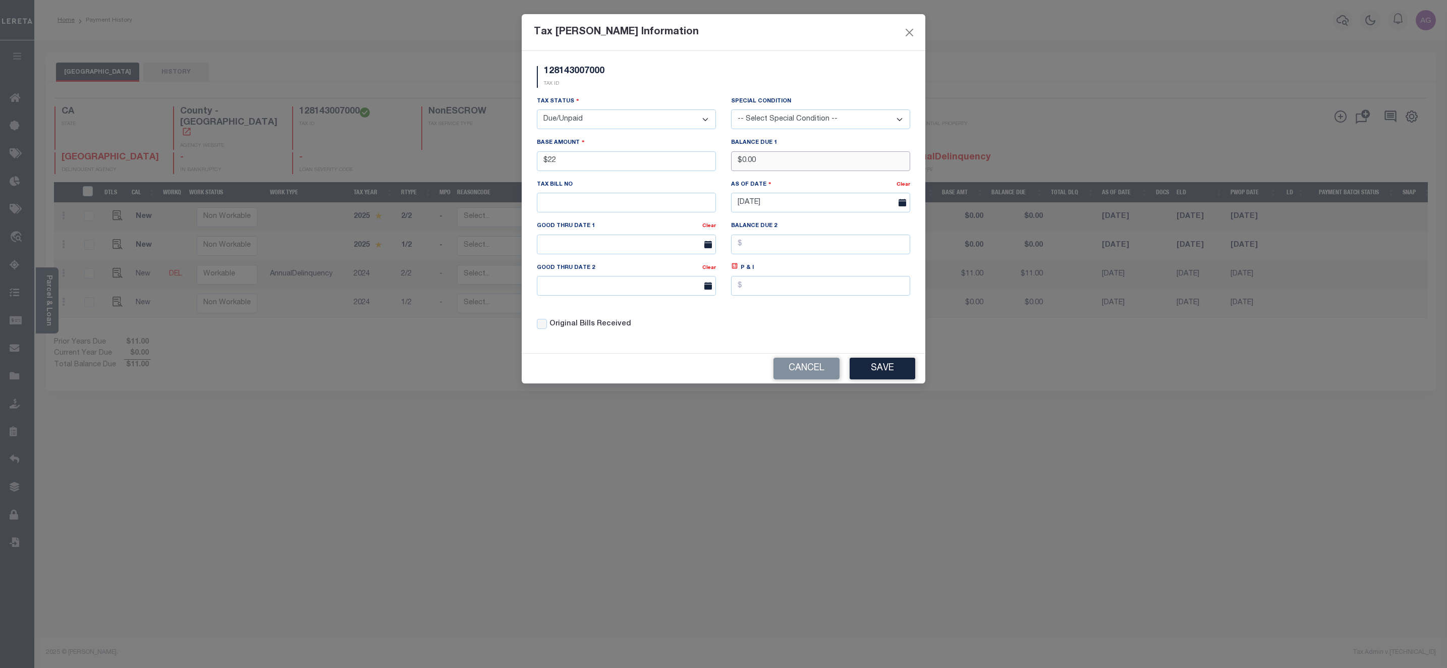
type input "$22.00"
drag, startPoint x: 741, startPoint y: 159, endPoint x: 787, endPoint y: 164, distance: 46.6
click at [787, 164] on input "$0.00" at bounding box center [820, 161] width 179 height 20
type input "$22.00"
click at [887, 374] on button "Save" at bounding box center [883, 369] width 66 height 22
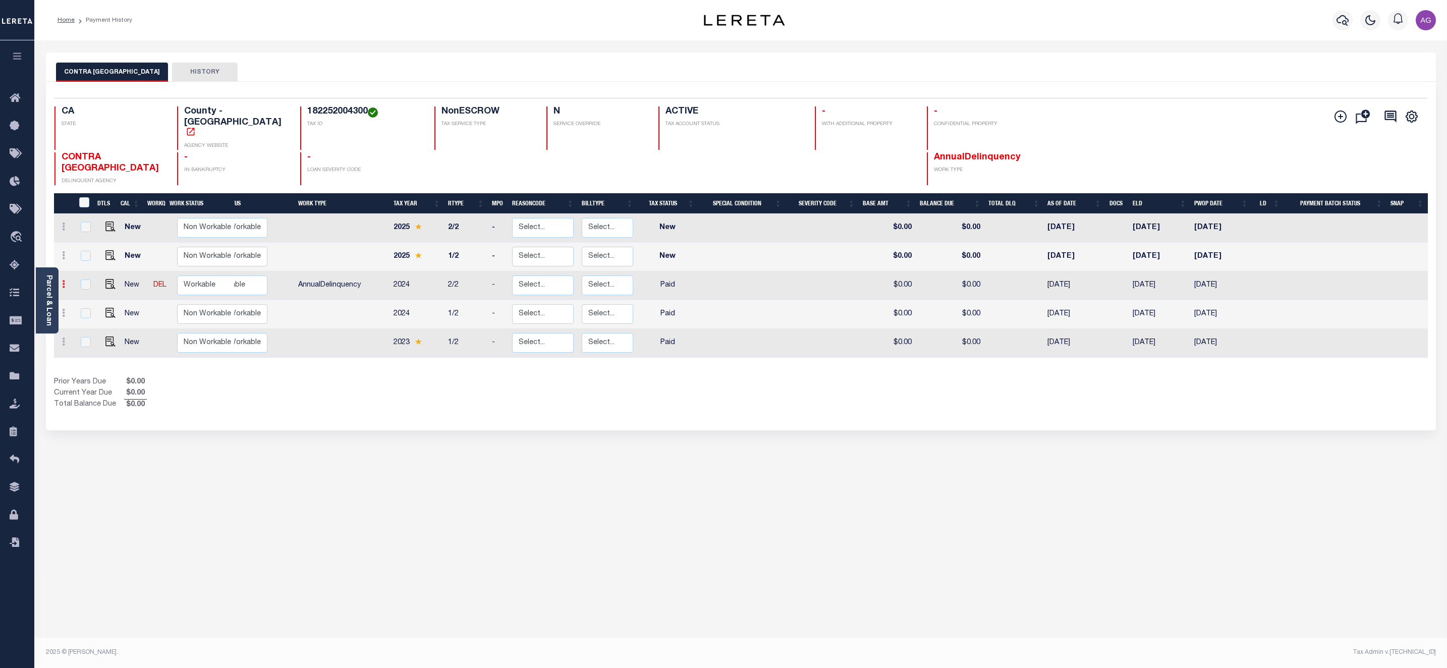
click at [64, 280] on icon at bounding box center [63, 284] width 3 height 8
click at [85, 314] on img at bounding box center [88, 319] width 10 height 11
select select "PYD"
type input "$0.00"
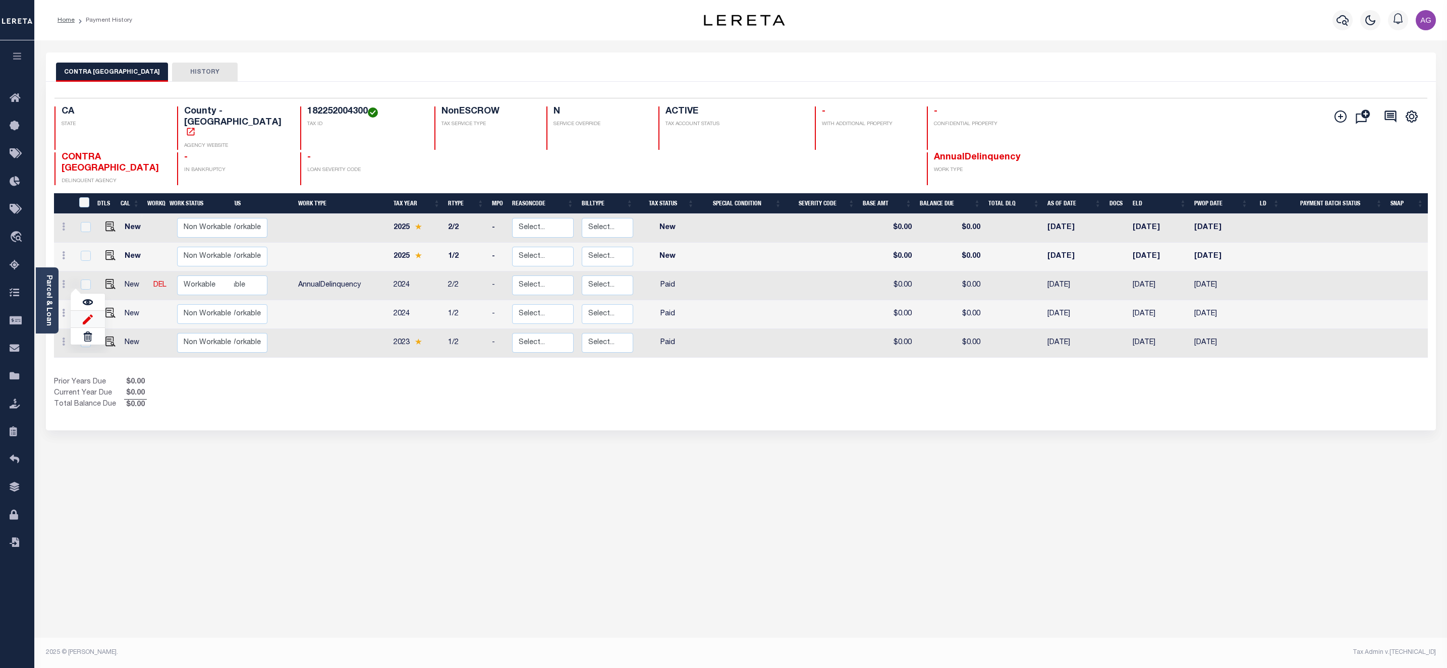
type input "[DATE]"
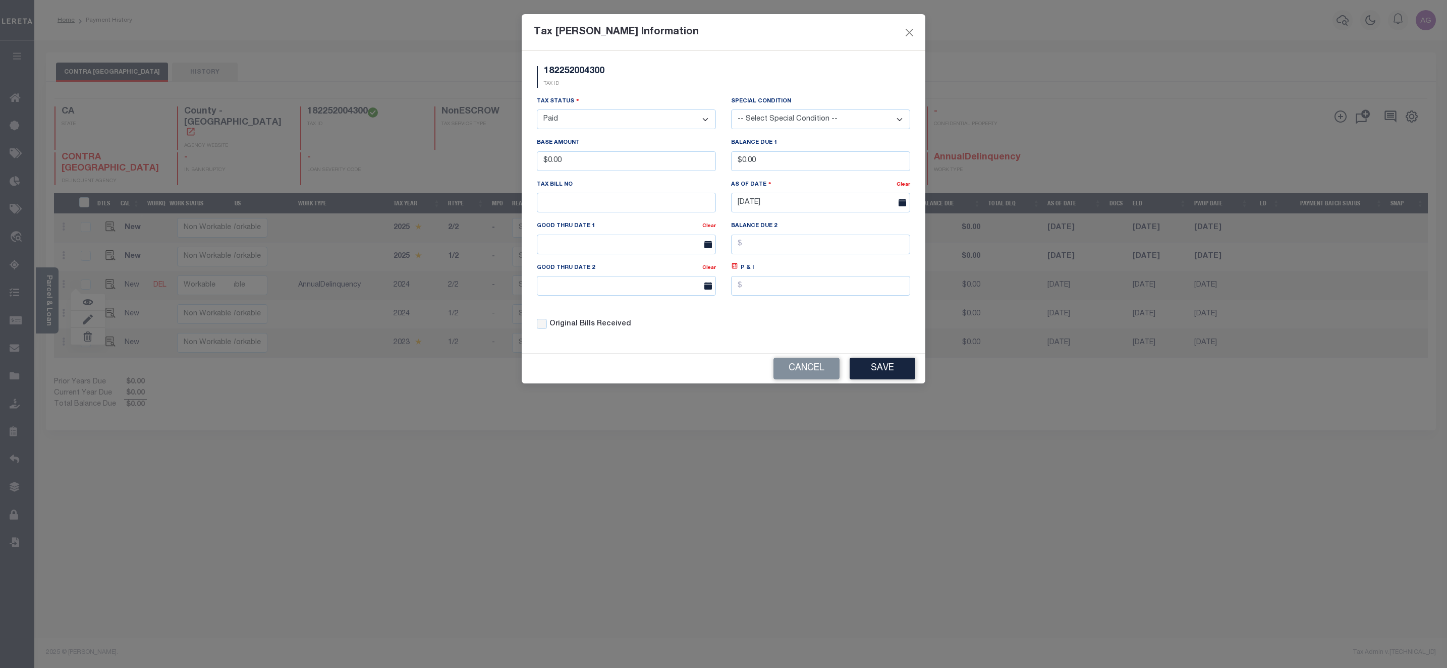
click at [607, 121] on select "- Select Status - Open Due/Unpaid Paid Incomplete No Tax Due Internal Refund Pr…" at bounding box center [626, 119] width 179 height 20
select select "DUE"
click at [537, 110] on select "- Select Status - Open Due/Unpaid Paid Incomplete No Tax Due Internal Refund Pr…" at bounding box center [626, 119] width 179 height 20
drag, startPoint x: 543, startPoint y: 161, endPoint x: 587, endPoint y: 163, distance: 44.0
click at [586, 163] on input "$0.00" at bounding box center [626, 161] width 179 height 20
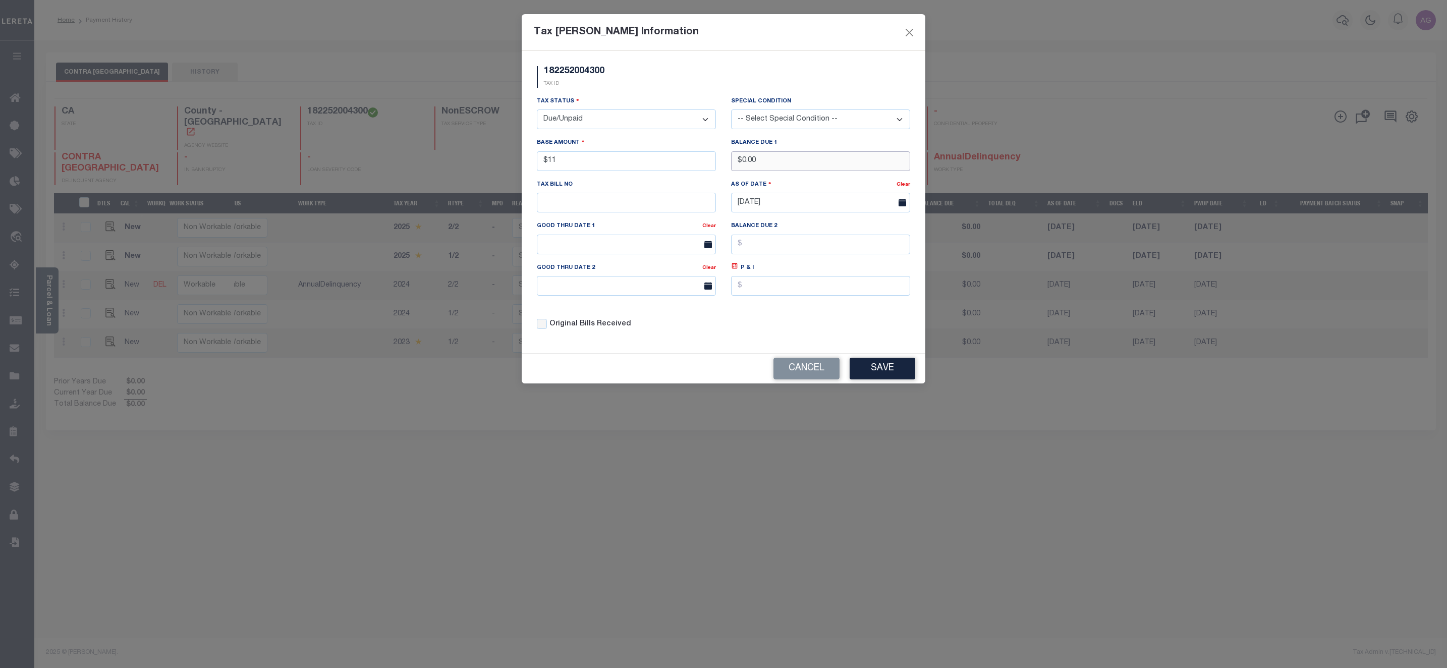
type input "$11.00"
drag, startPoint x: 739, startPoint y: 163, endPoint x: 805, endPoint y: 163, distance: 66.6
click at [805, 163] on input "$0.00" at bounding box center [820, 161] width 179 height 20
type input "$11.00"
click at [885, 377] on button "Save" at bounding box center [883, 369] width 66 height 22
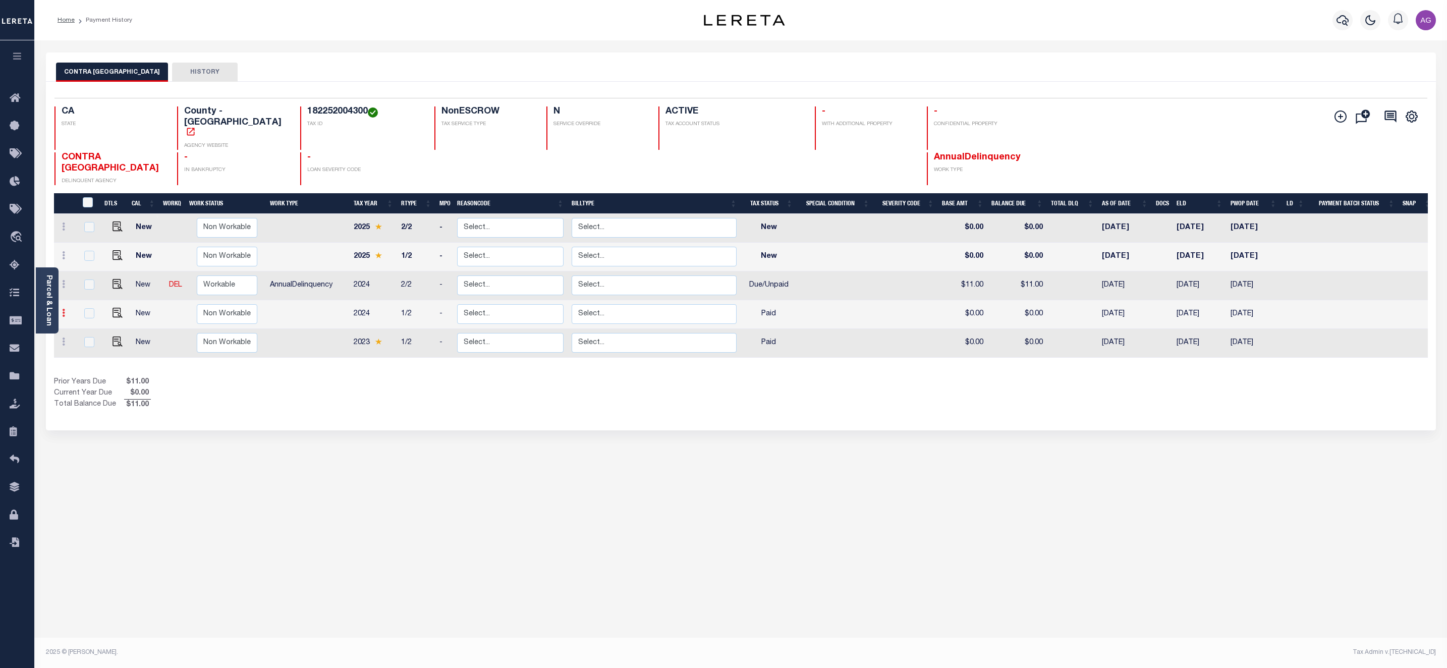
click at [65, 310] on link at bounding box center [63, 314] width 11 height 8
click at [83, 287] on img at bounding box center [88, 292] width 10 height 11
type input "$0.00"
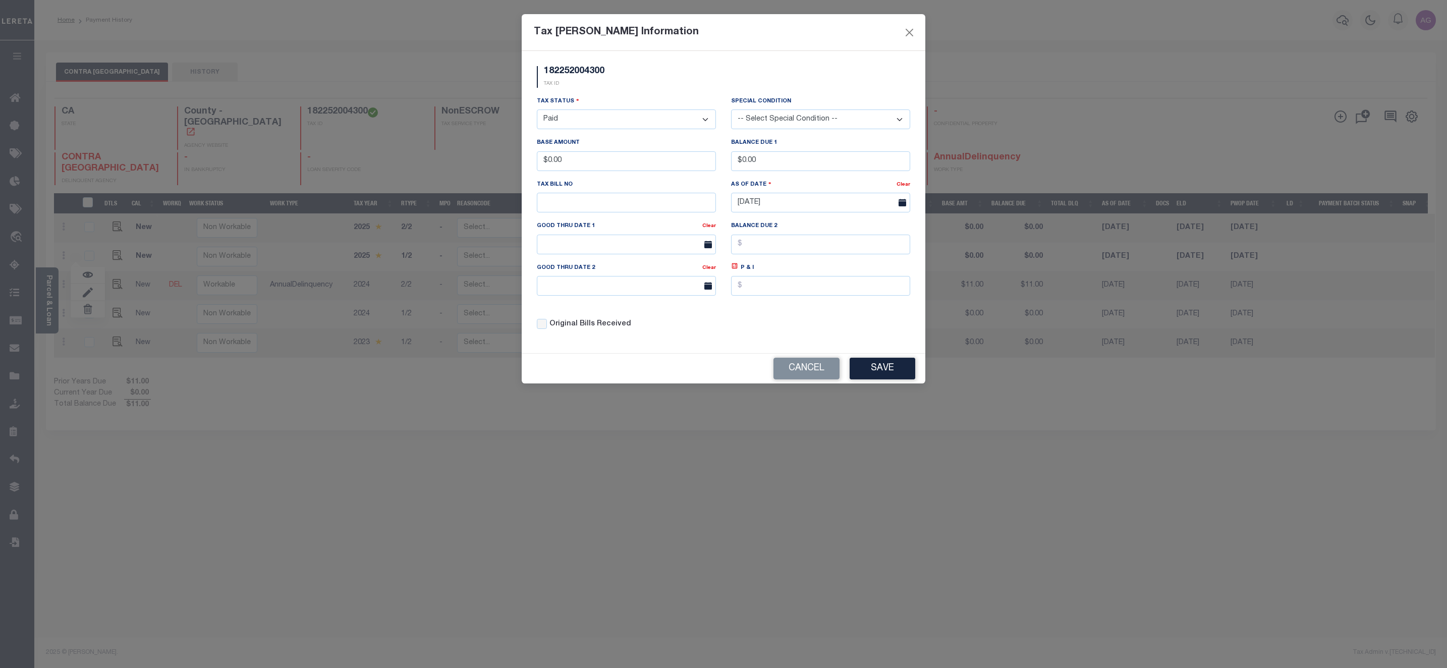
click at [599, 121] on select "- Select Status - Open Due/Unpaid Paid Incomplete No Tax Due Internal Refund Pr…" at bounding box center [626, 119] width 179 height 20
select select "DUE"
click at [537, 110] on select "- Select Status - Open Due/Unpaid Paid Incomplete No Tax Due Internal Refund Pr…" at bounding box center [626, 119] width 179 height 20
drag, startPoint x: 548, startPoint y: 167, endPoint x: 596, endPoint y: 168, distance: 47.9
click at [596, 168] on input "$0.00" at bounding box center [626, 161] width 179 height 20
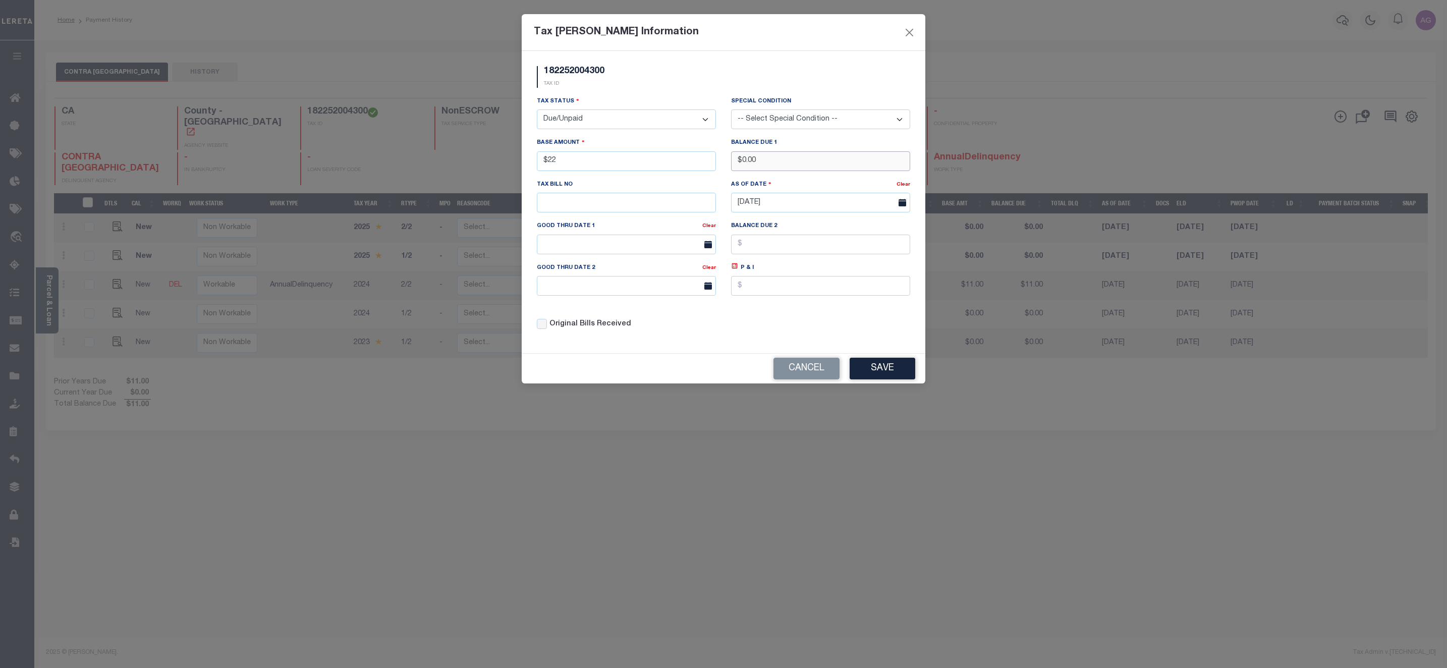
type input "$22.00"
drag, startPoint x: 741, startPoint y: 165, endPoint x: 830, endPoint y: 171, distance: 89.5
click at [830, 171] on input "$0.00" at bounding box center [820, 161] width 179 height 20
type input "$22.00"
click at [878, 374] on button "Save" at bounding box center [883, 369] width 66 height 22
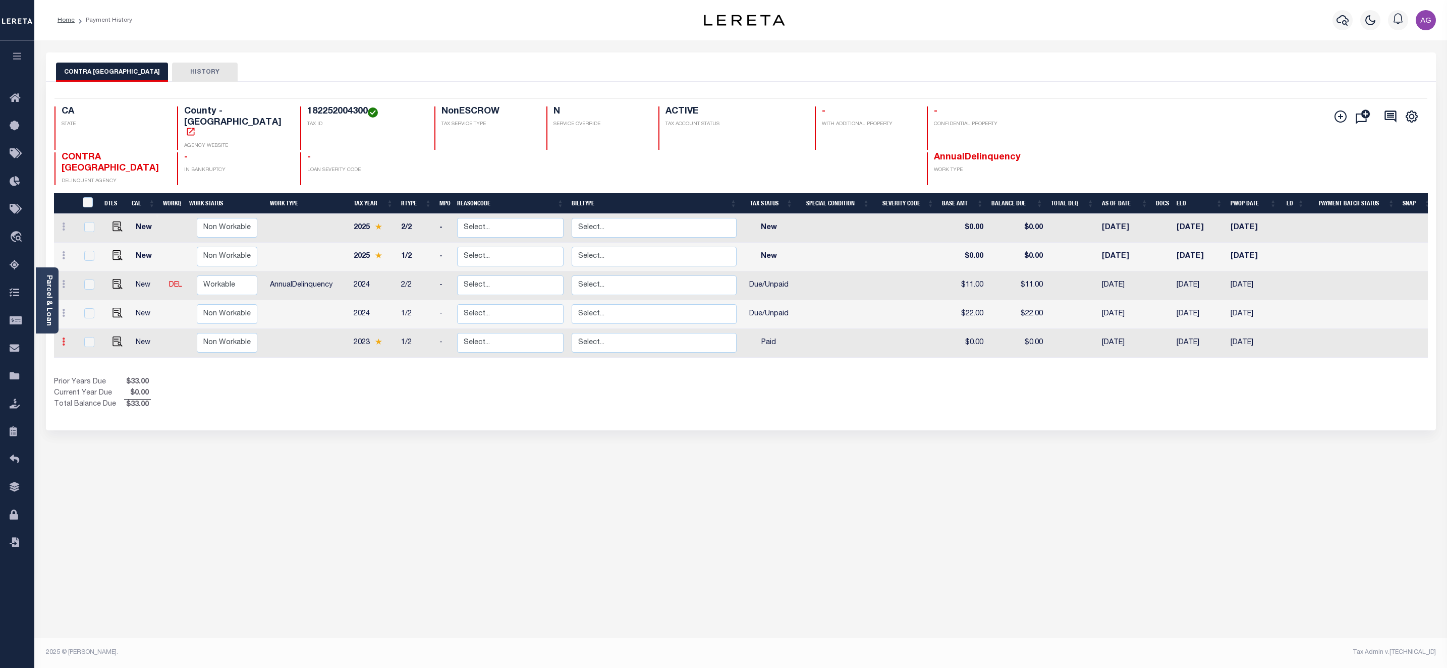
click at [64, 338] on icon at bounding box center [63, 342] width 3 height 8
click at [87, 315] on img at bounding box center [88, 320] width 10 height 11
type input "$0.00"
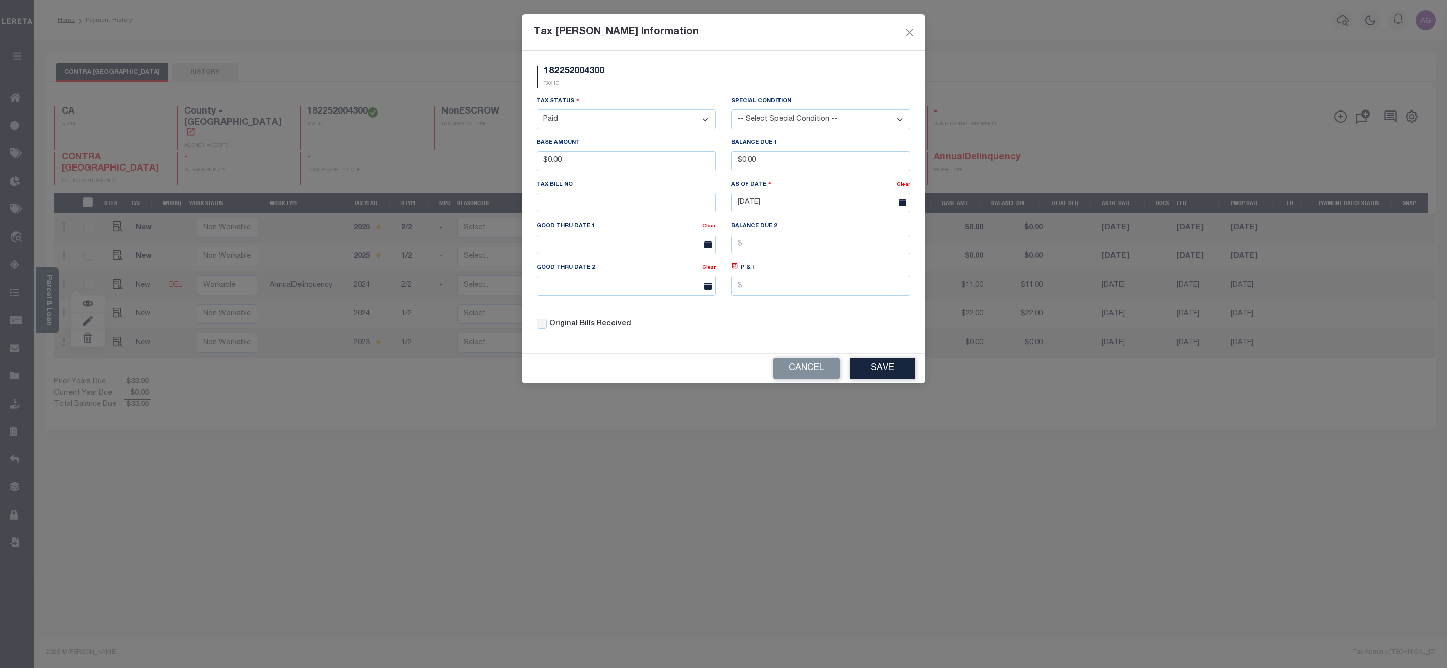
click at [574, 118] on select "- Select Status - Open Due/Unpaid Paid Incomplete No Tax Due Internal Refund Pr…" at bounding box center [626, 119] width 179 height 20
select select "DUE"
click at [537, 110] on select "- Select Status - Open Due/Unpaid Paid Incomplete No Tax Due Internal Refund Pr…" at bounding box center [626, 119] width 179 height 20
drag, startPoint x: 548, startPoint y: 164, endPoint x: 611, endPoint y: 162, distance: 63.6
click at [611, 162] on input "$0.00" at bounding box center [626, 161] width 179 height 20
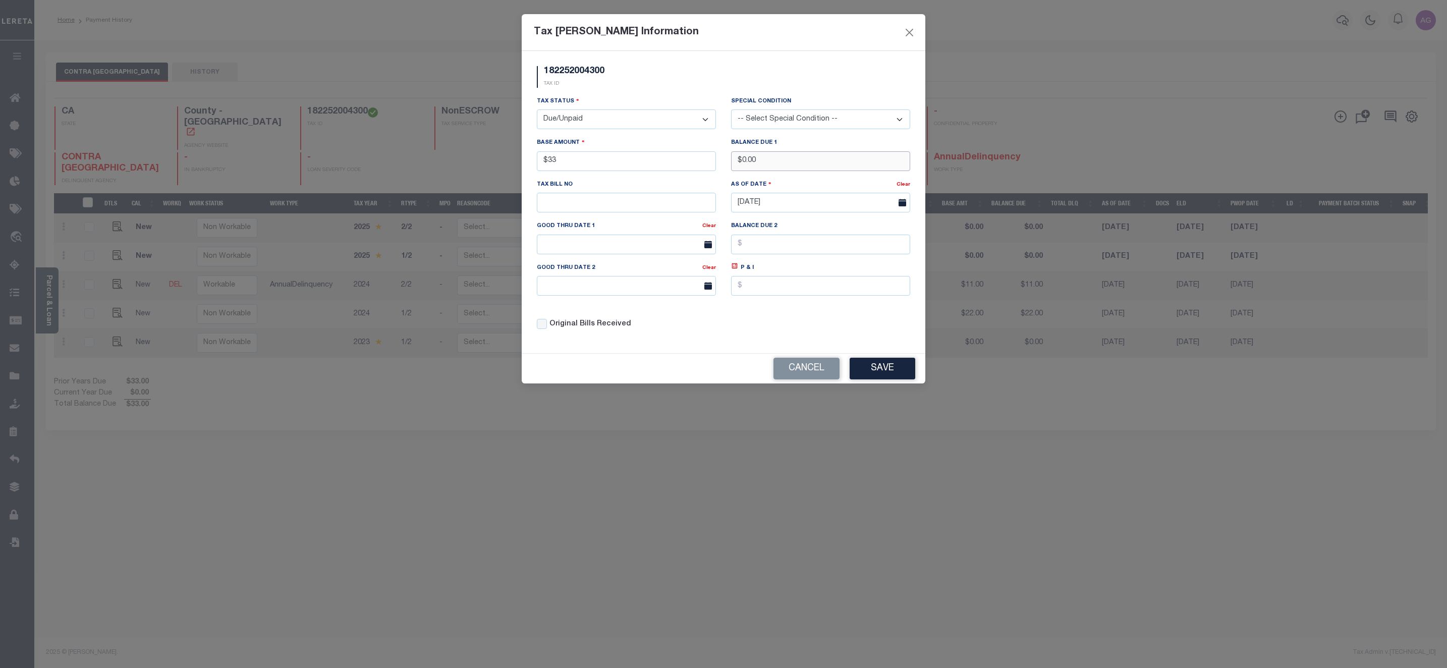
type input "$33.00"
drag, startPoint x: 738, startPoint y: 162, endPoint x: 778, endPoint y: 162, distance: 40.9
click at [778, 162] on input "$0.00" at bounding box center [820, 161] width 179 height 20
type input "$33.00"
click at [880, 371] on button "Save" at bounding box center [883, 369] width 66 height 22
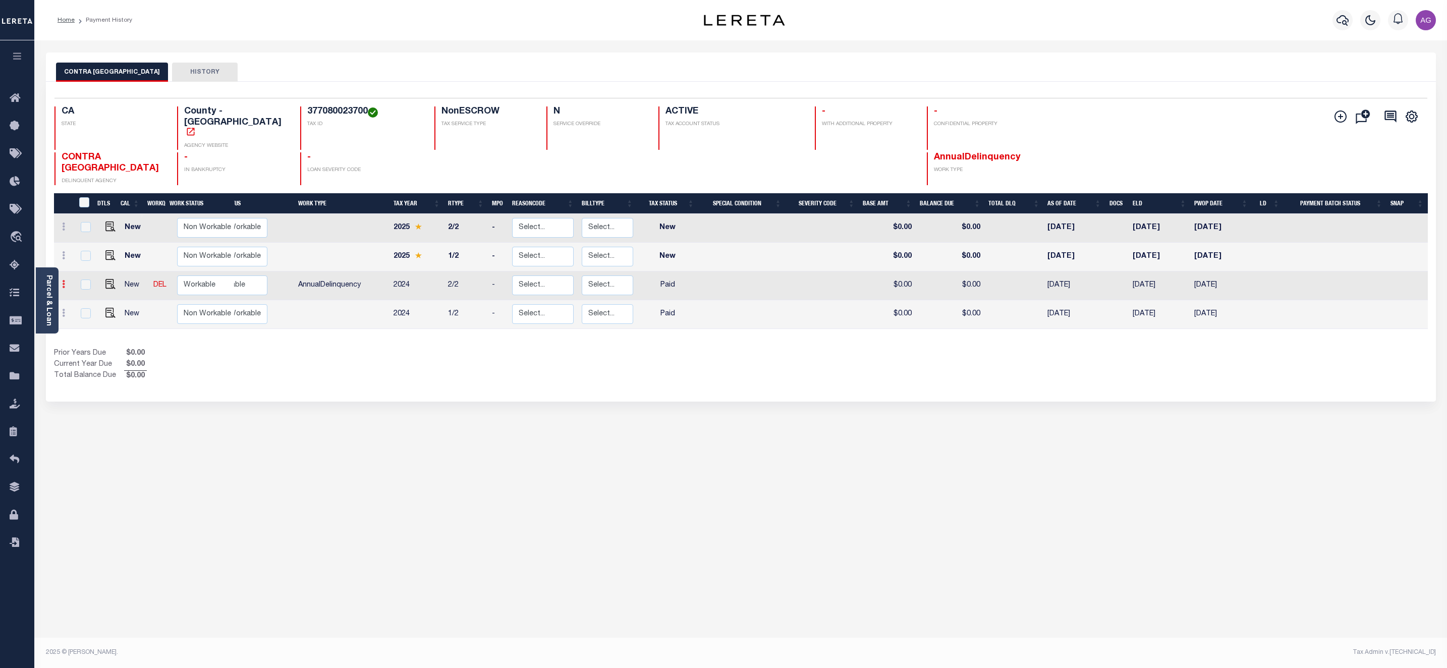
click at [64, 280] on icon at bounding box center [63, 284] width 3 height 8
click at [90, 258] on img at bounding box center [88, 263] width 10 height 11
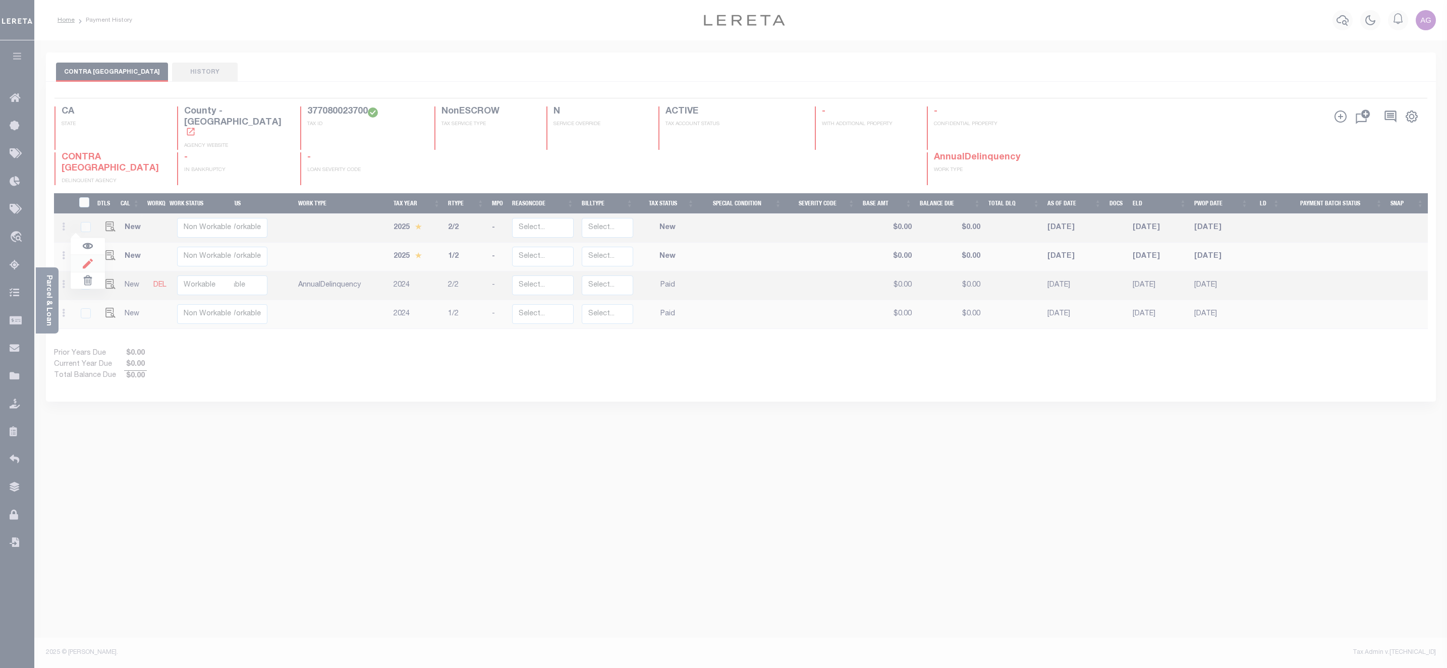
select select "PYD"
type input "$0.00"
type input "[DATE]"
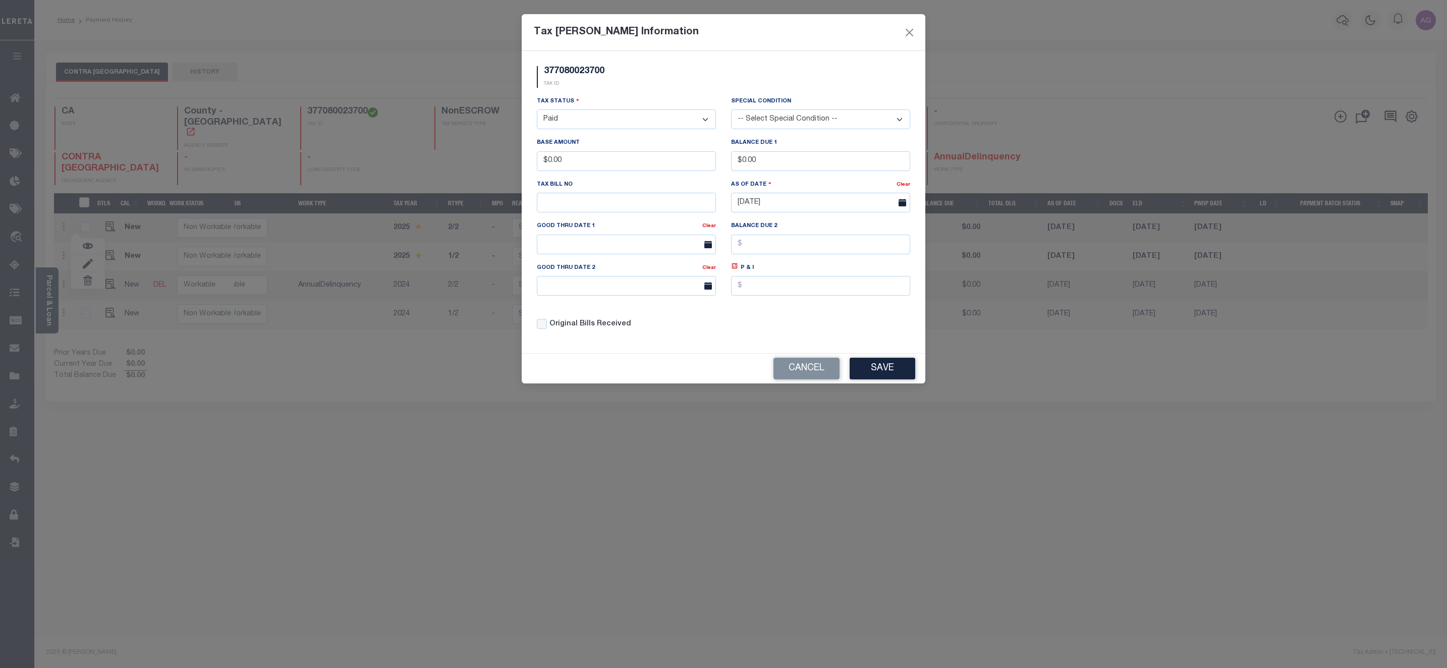
click at [651, 132] on div "Tax Status - Select Status - Open Due/Unpaid Paid Incomplete No Tax Due Interna…" at bounding box center [626, 116] width 194 height 41
click at [655, 120] on select "- Select Status - Open Due/Unpaid Paid Incomplete No Tax Due Internal Refund Pr…" at bounding box center [626, 119] width 179 height 20
select select "DUE"
click at [537, 110] on select "- Select Status - Open Due/Unpaid Paid Incomplete No Tax Due Internal Refund Pr…" at bounding box center [626, 119] width 179 height 20
drag, startPoint x: 548, startPoint y: 164, endPoint x: 605, endPoint y: 169, distance: 57.7
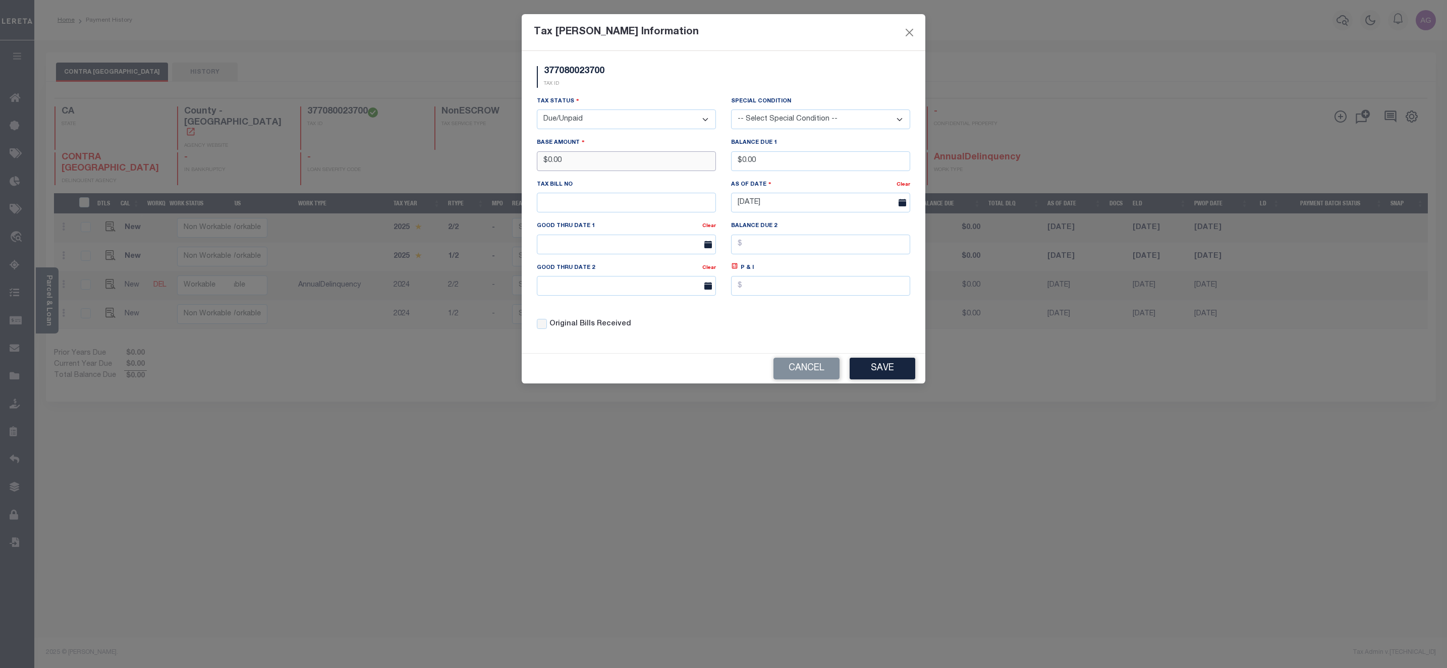
click at [602, 169] on input "$0.00" at bounding box center [626, 161] width 179 height 20
type input "$44.00"
drag, startPoint x: 741, startPoint y: 163, endPoint x: 807, endPoint y: 159, distance: 66.2
click at [807, 159] on input "$0.00" at bounding box center [820, 161] width 179 height 20
type input "$44.00"
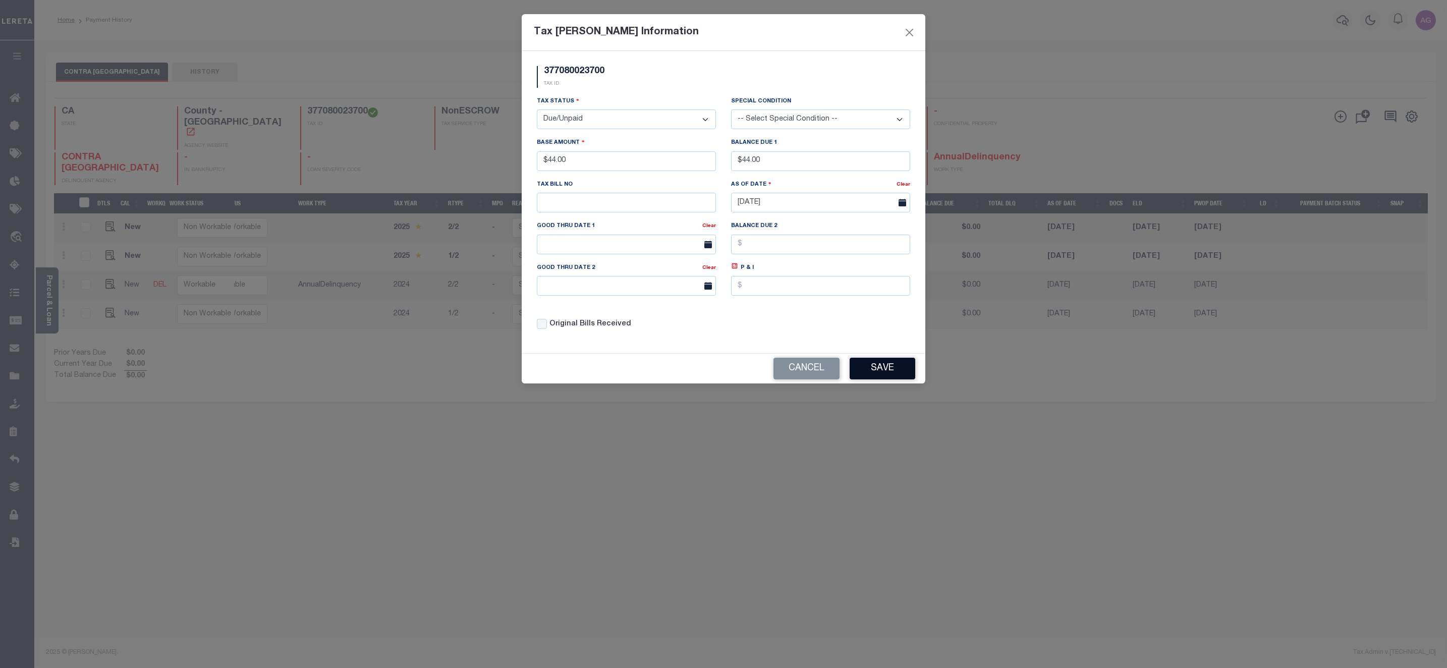
click at [869, 377] on button "Save" at bounding box center [883, 369] width 66 height 22
select select "PYD"
type input "$0.00"
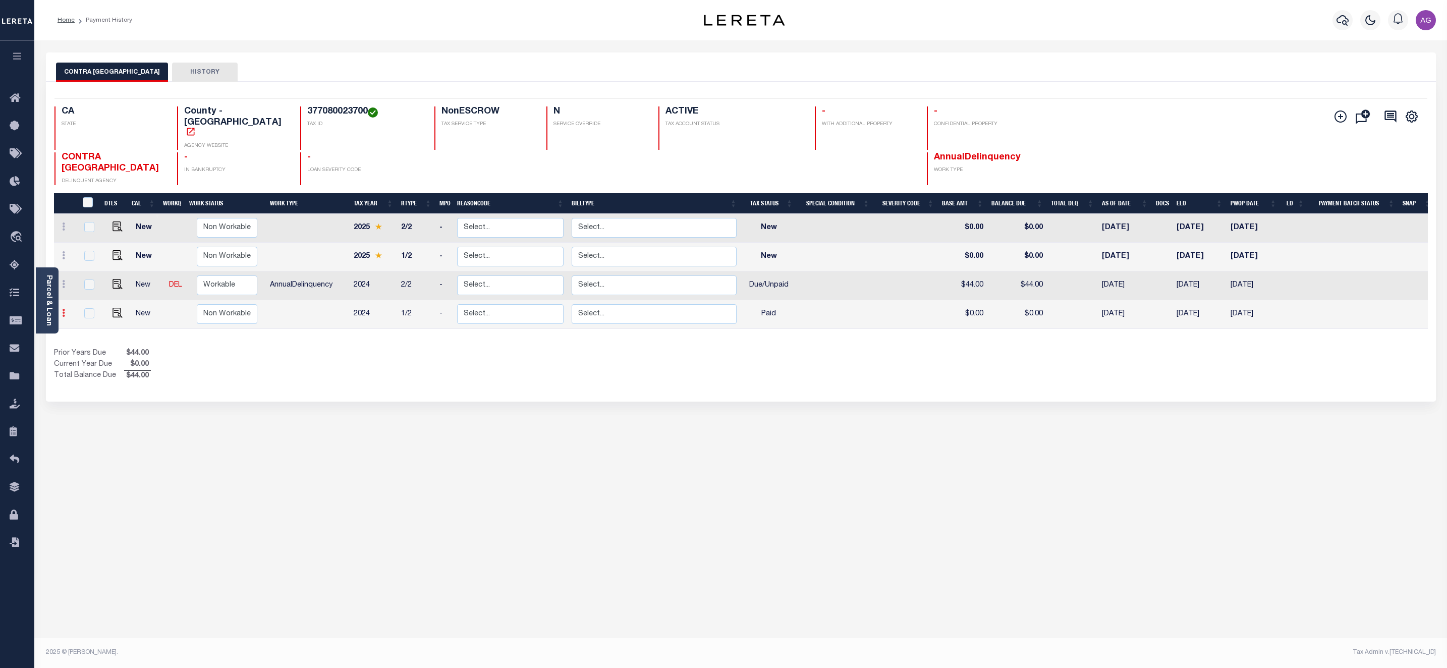
click at [64, 309] on icon at bounding box center [63, 313] width 3 height 8
click at [87, 287] on img at bounding box center [88, 292] width 10 height 11
type input "$0.00"
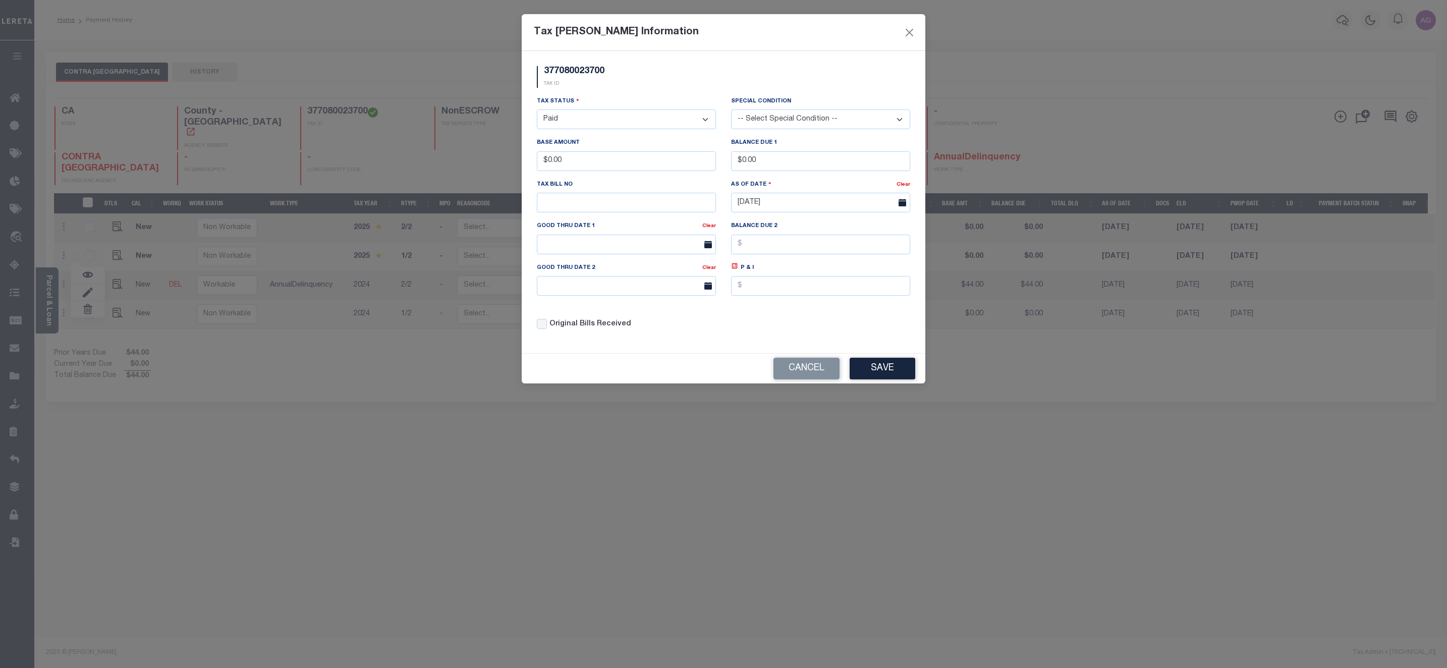
click at [633, 126] on select "- Select Status - Open Due/Unpaid Paid Incomplete No Tax Due Internal Refund Pr…" at bounding box center [626, 119] width 179 height 20
select select "DUE"
click at [537, 110] on select "- Select Status - Open Due/Unpaid Paid Incomplete No Tax Due Internal Refund Pr…" at bounding box center [626, 119] width 179 height 20
drag, startPoint x: 548, startPoint y: 165, endPoint x: 621, endPoint y: 158, distance: 73.0
click at [621, 159] on input "$0.00" at bounding box center [626, 161] width 179 height 20
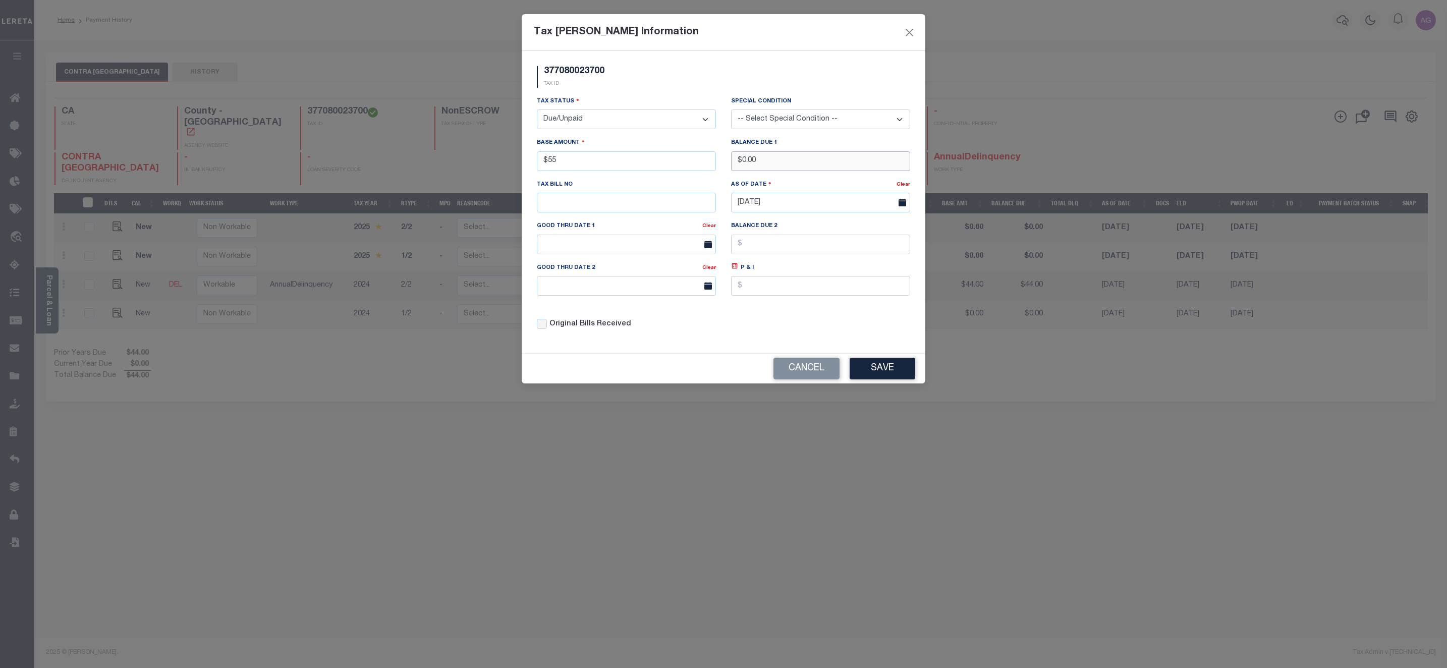
type input "$55.00"
drag, startPoint x: 739, startPoint y: 166, endPoint x: 780, endPoint y: 164, distance: 40.9
click at [780, 164] on input "$0.00" at bounding box center [820, 161] width 179 height 20
type input "$55.00"
click at [908, 379] on button "Save" at bounding box center [883, 369] width 66 height 22
